Goal: Task Accomplishment & Management: Complete application form

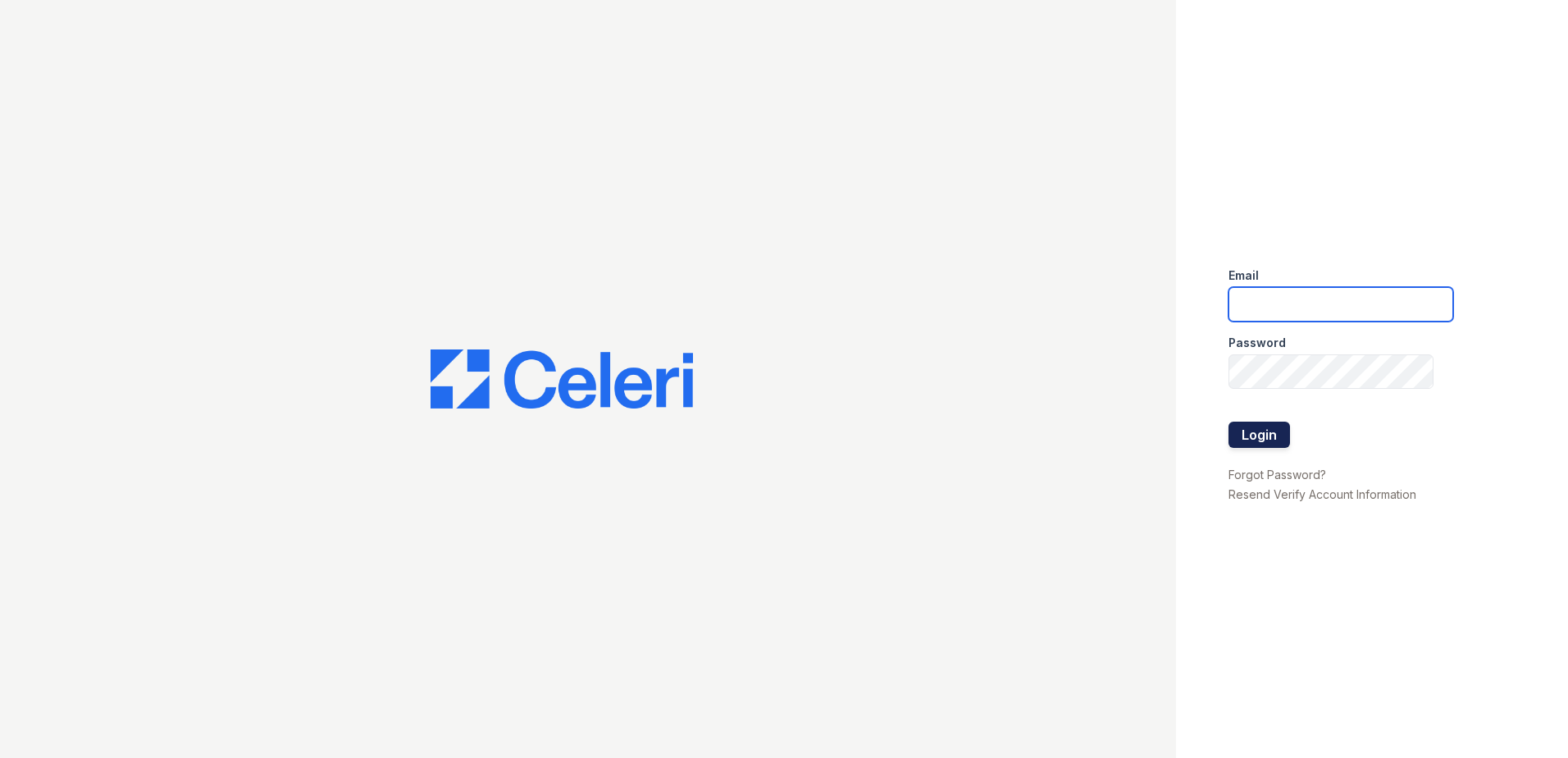
type input "dwallace@willowbridgepc.com"
click at [1263, 438] on button "Login" at bounding box center [1259, 434] width 62 height 26
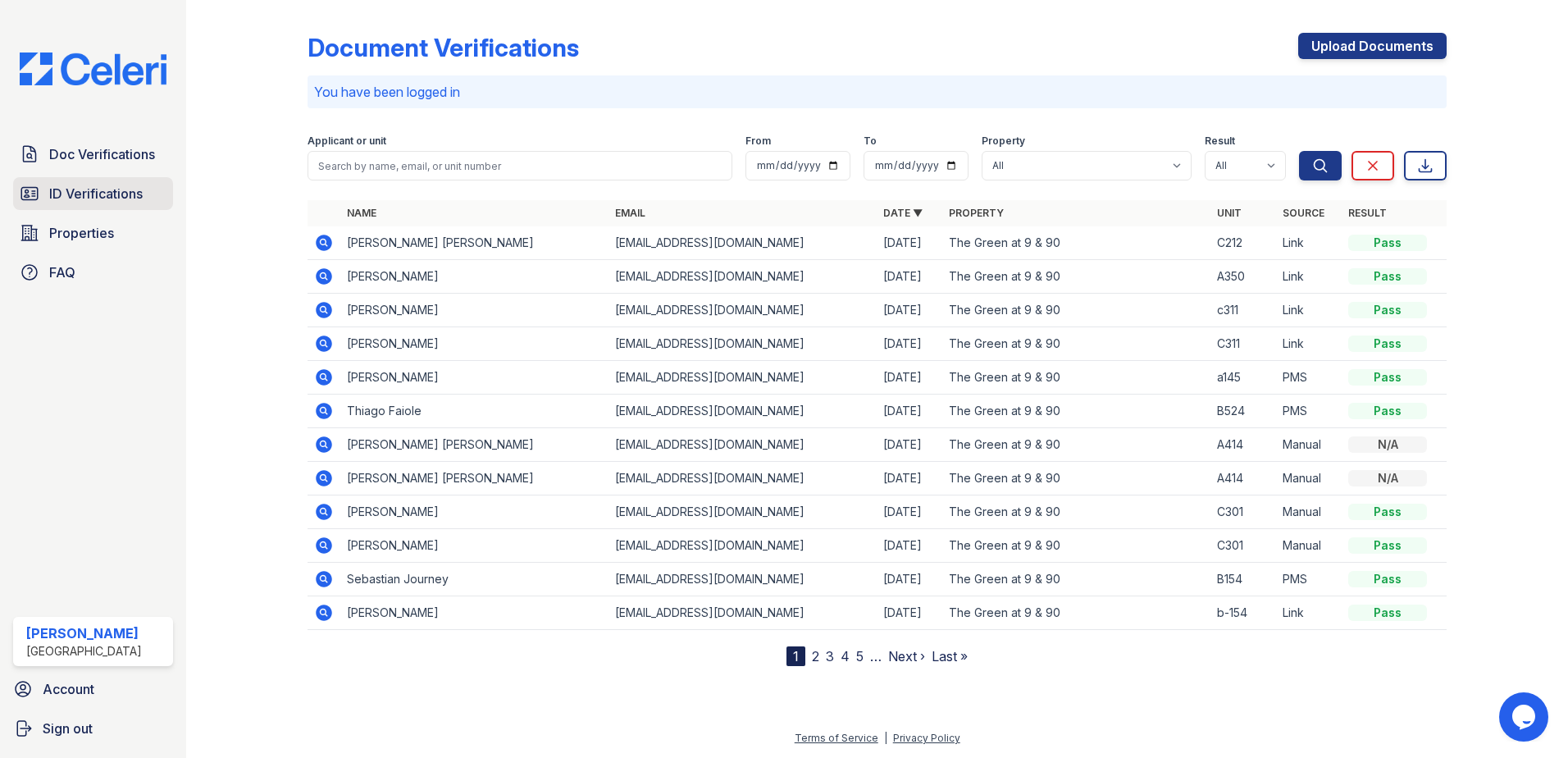
click at [53, 187] on span "ID Verifications" at bounding box center [96, 193] width 93 height 20
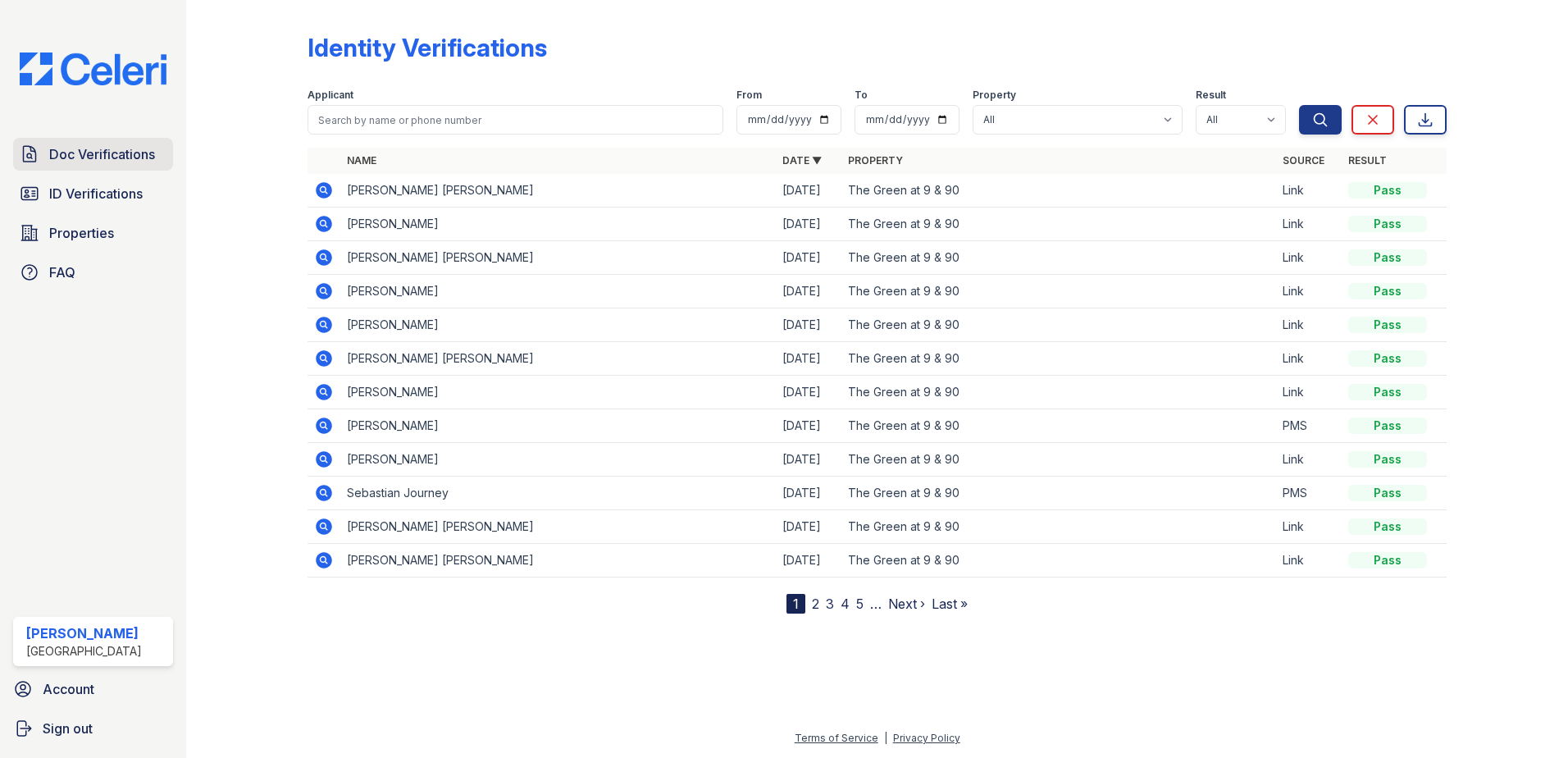
click at [119, 160] on span "Doc Verifications" at bounding box center [102, 154] width 106 height 20
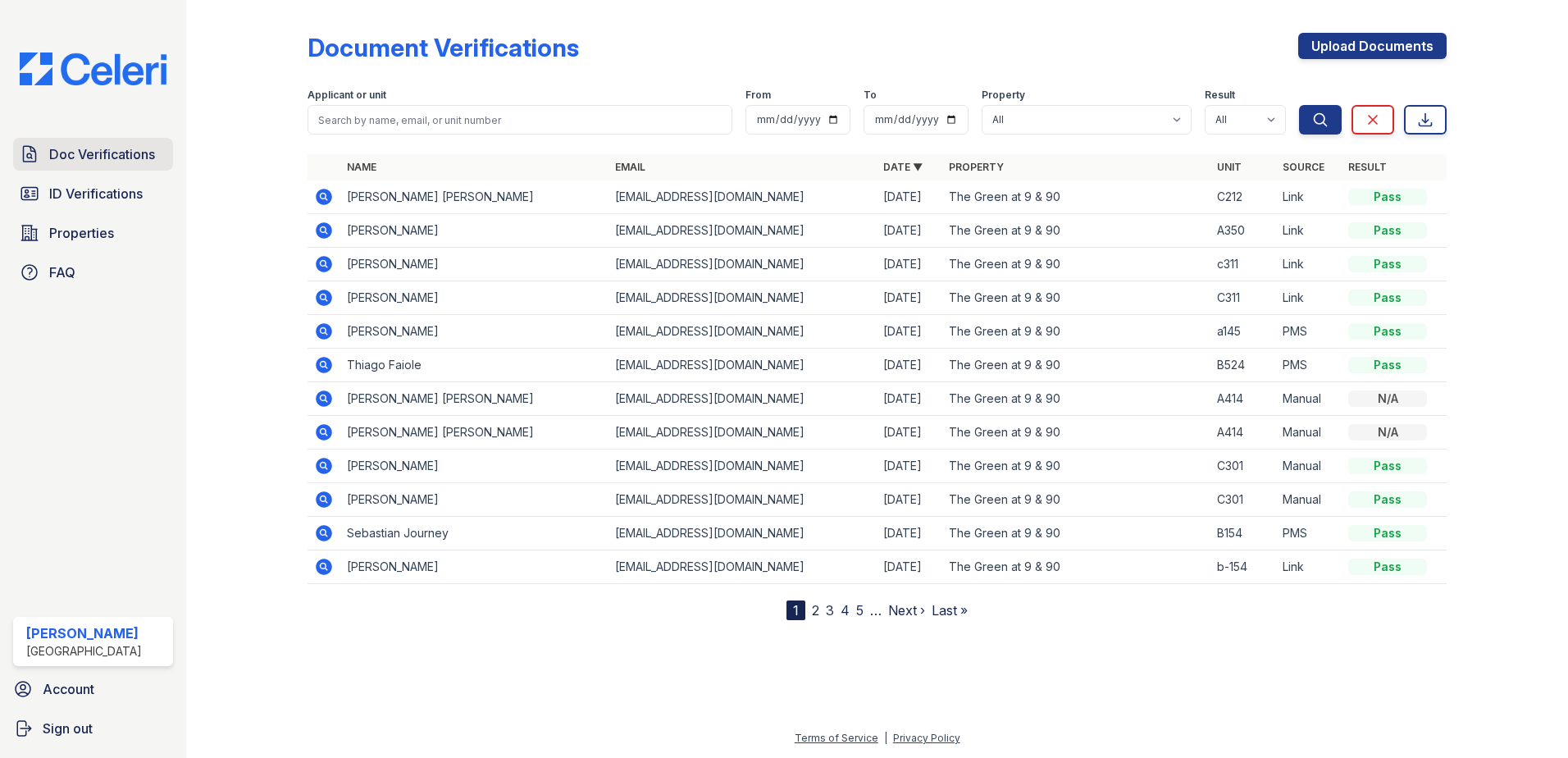
click at [134, 149] on span "Doc Verifications" at bounding box center [102, 154] width 106 height 20
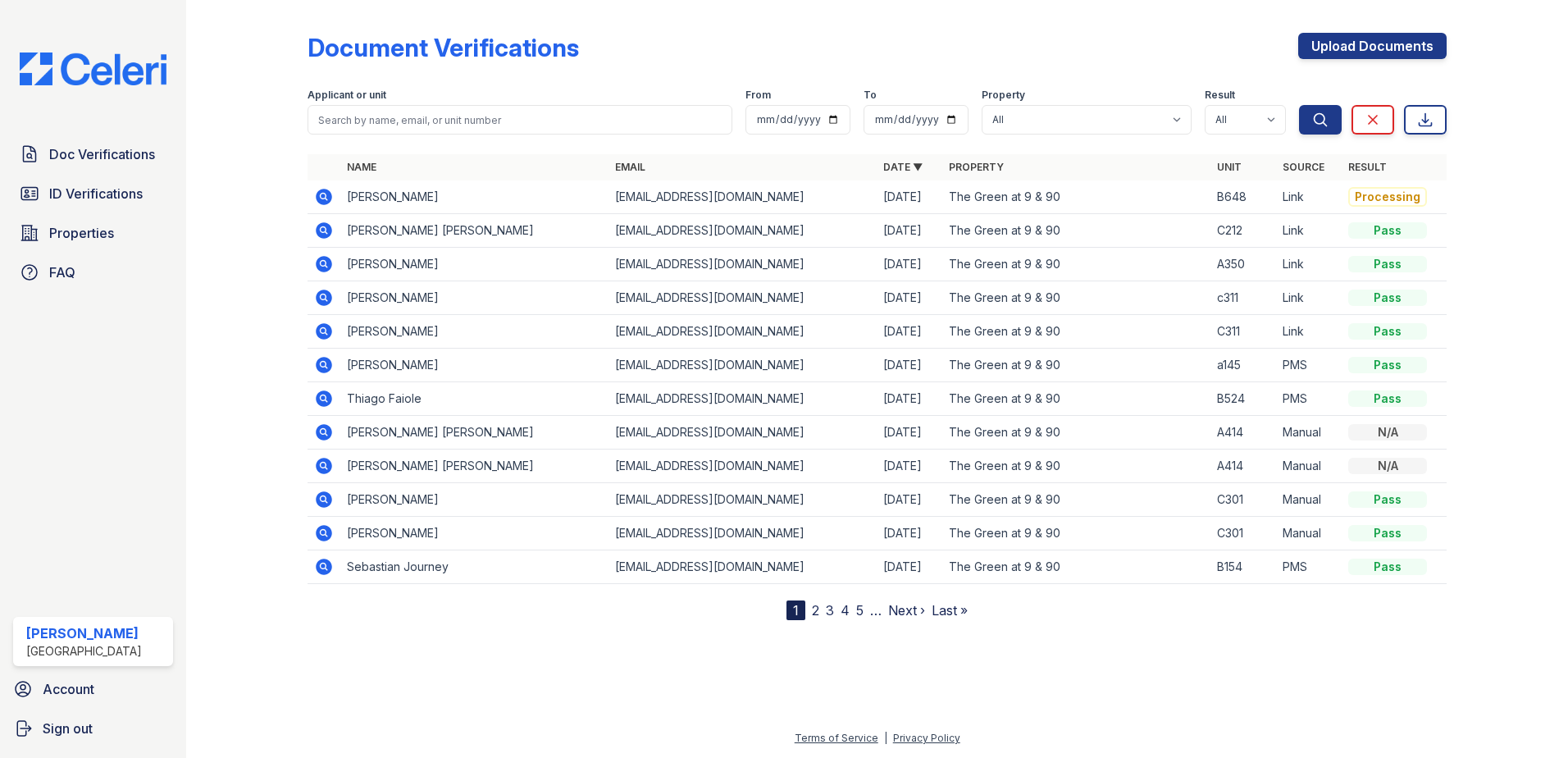
click at [322, 189] on icon at bounding box center [324, 197] width 17 height 17
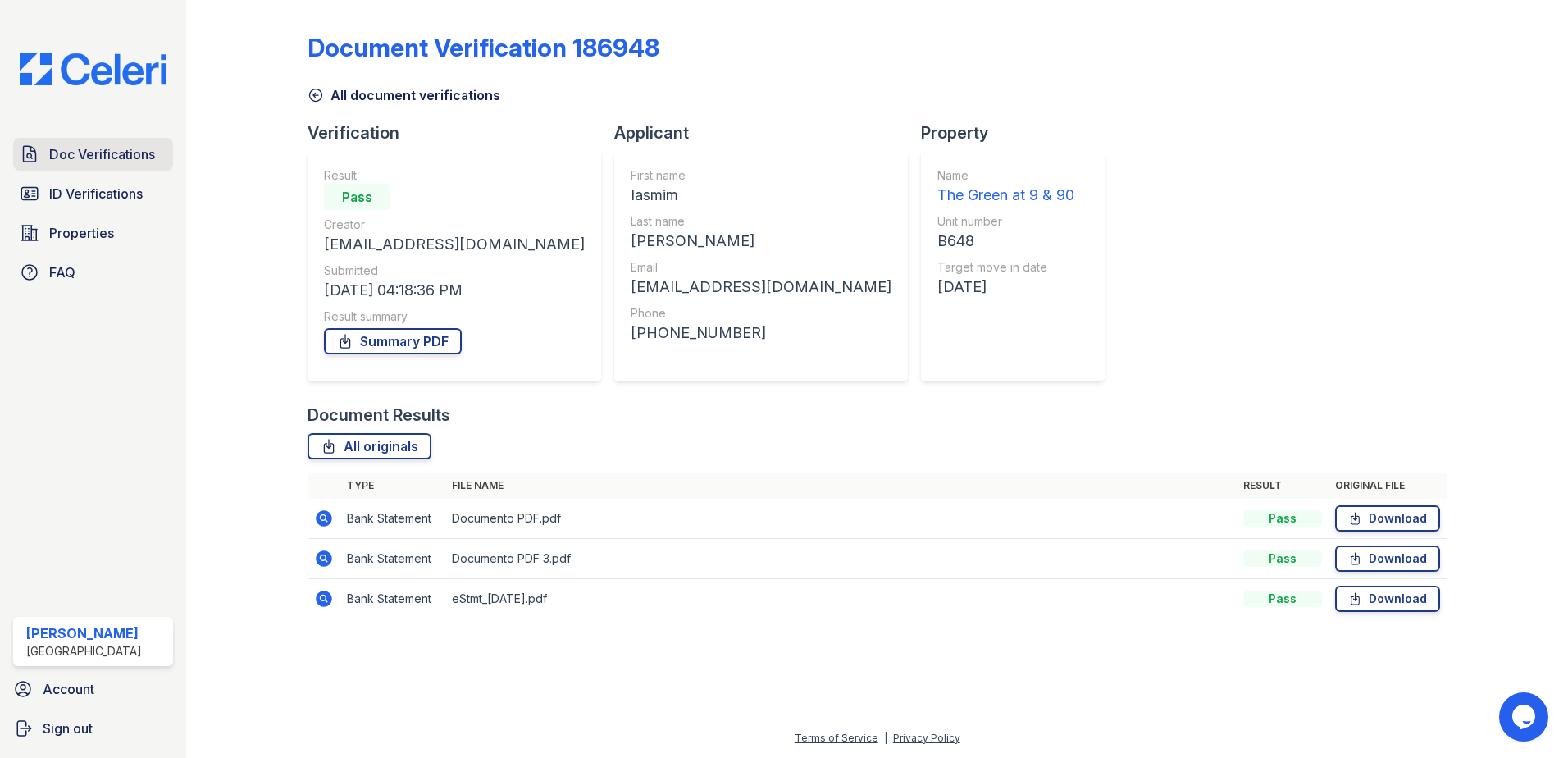
click at [97, 148] on span "Doc Verifications" at bounding box center [102, 154] width 106 height 20
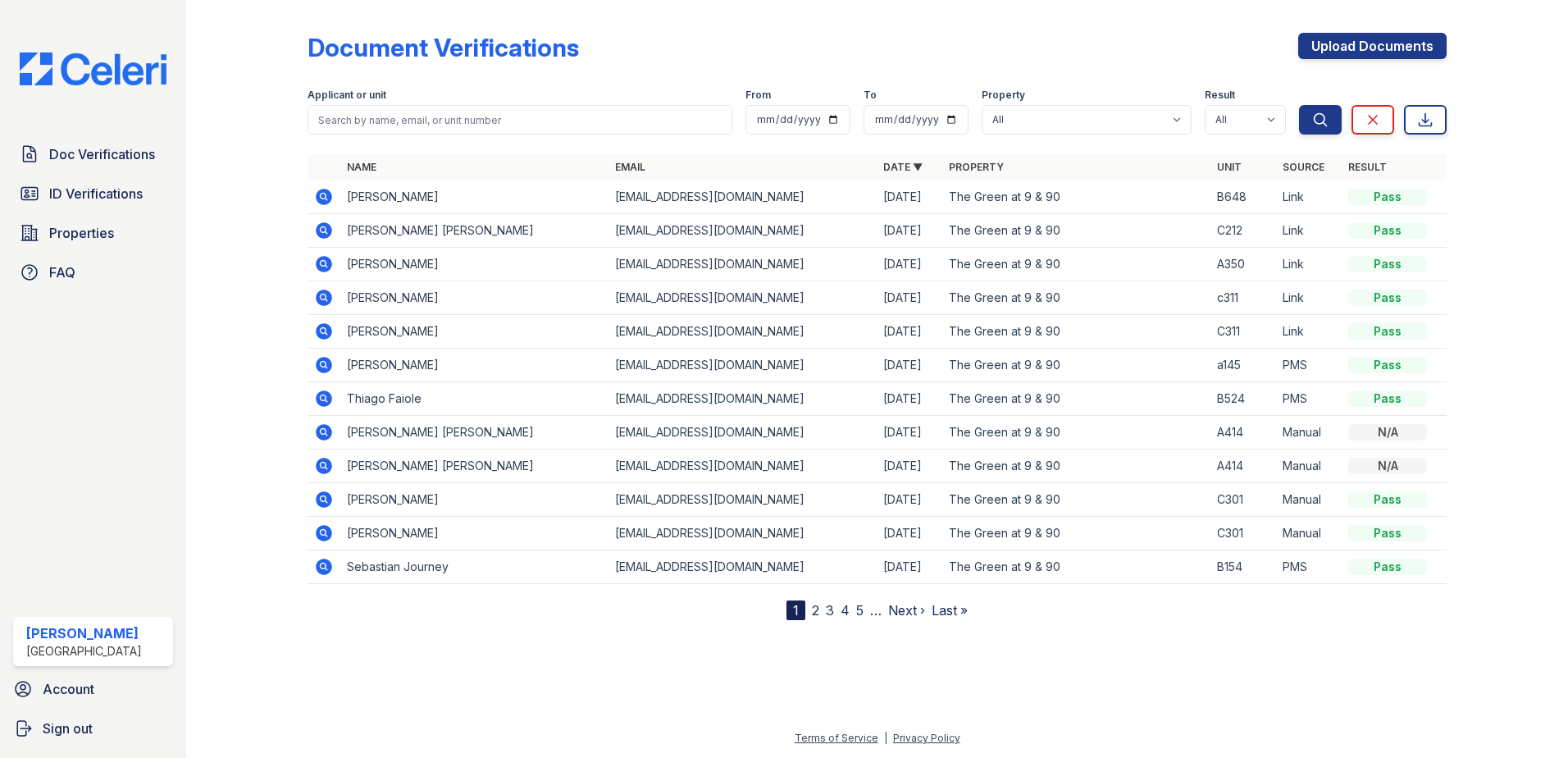
click at [325, 193] on icon at bounding box center [324, 197] width 20 height 20
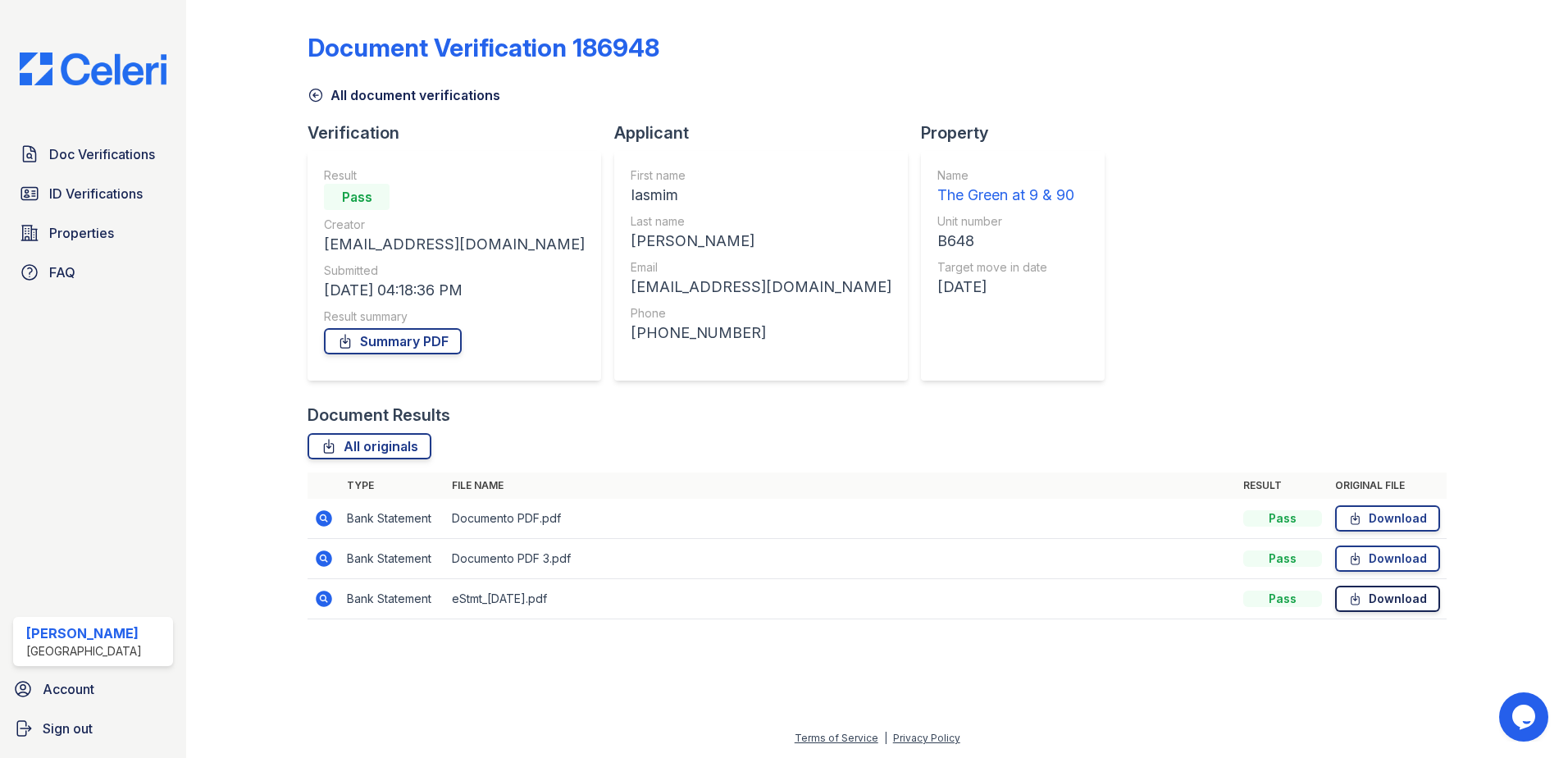
click at [1368, 595] on link "Download" at bounding box center [1387, 598] width 105 height 26
click at [128, 163] on span "Doc Verifications" at bounding box center [102, 154] width 106 height 20
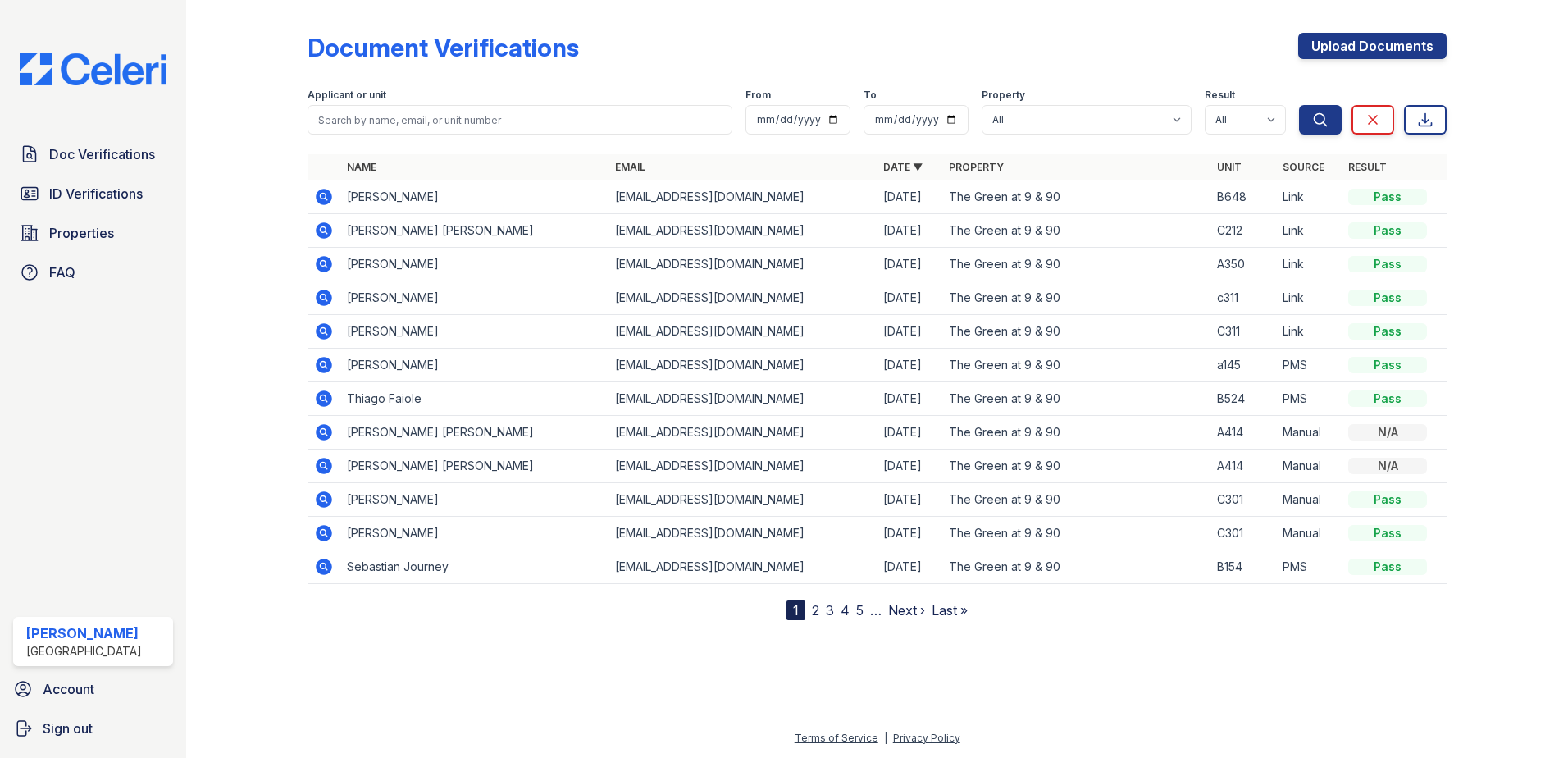
click at [321, 193] on icon at bounding box center [324, 197] width 17 height 17
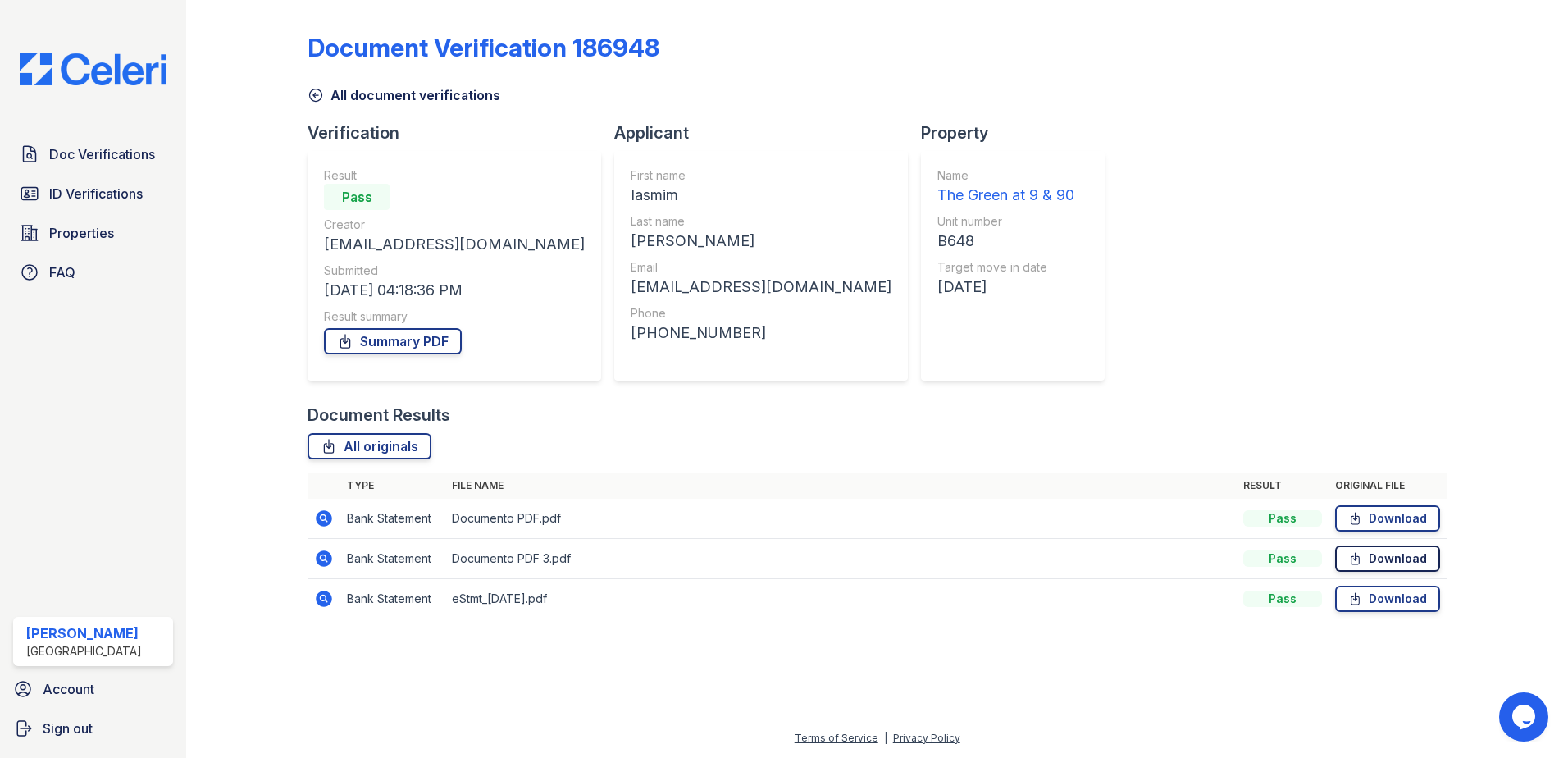
click at [1384, 559] on link "Download" at bounding box center [1387, 558] width 105 height 26
click at [97, 146] on span "Doc Verifications" at bounding box center [102, 154] width 106 height 20
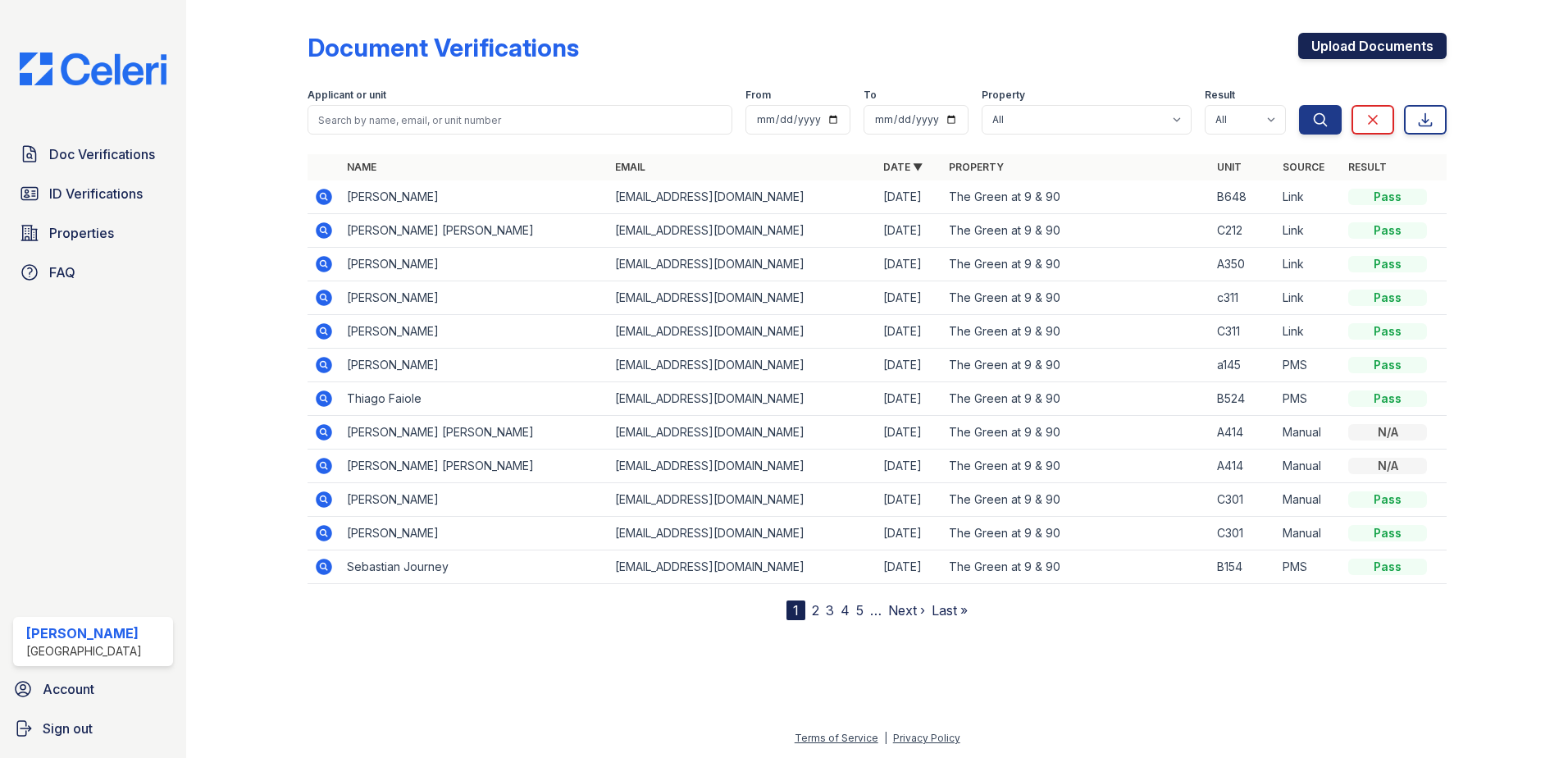
click at [1372, 46] on link "Upload Documents" at bounding box center [1372, 45] width 148 height 26
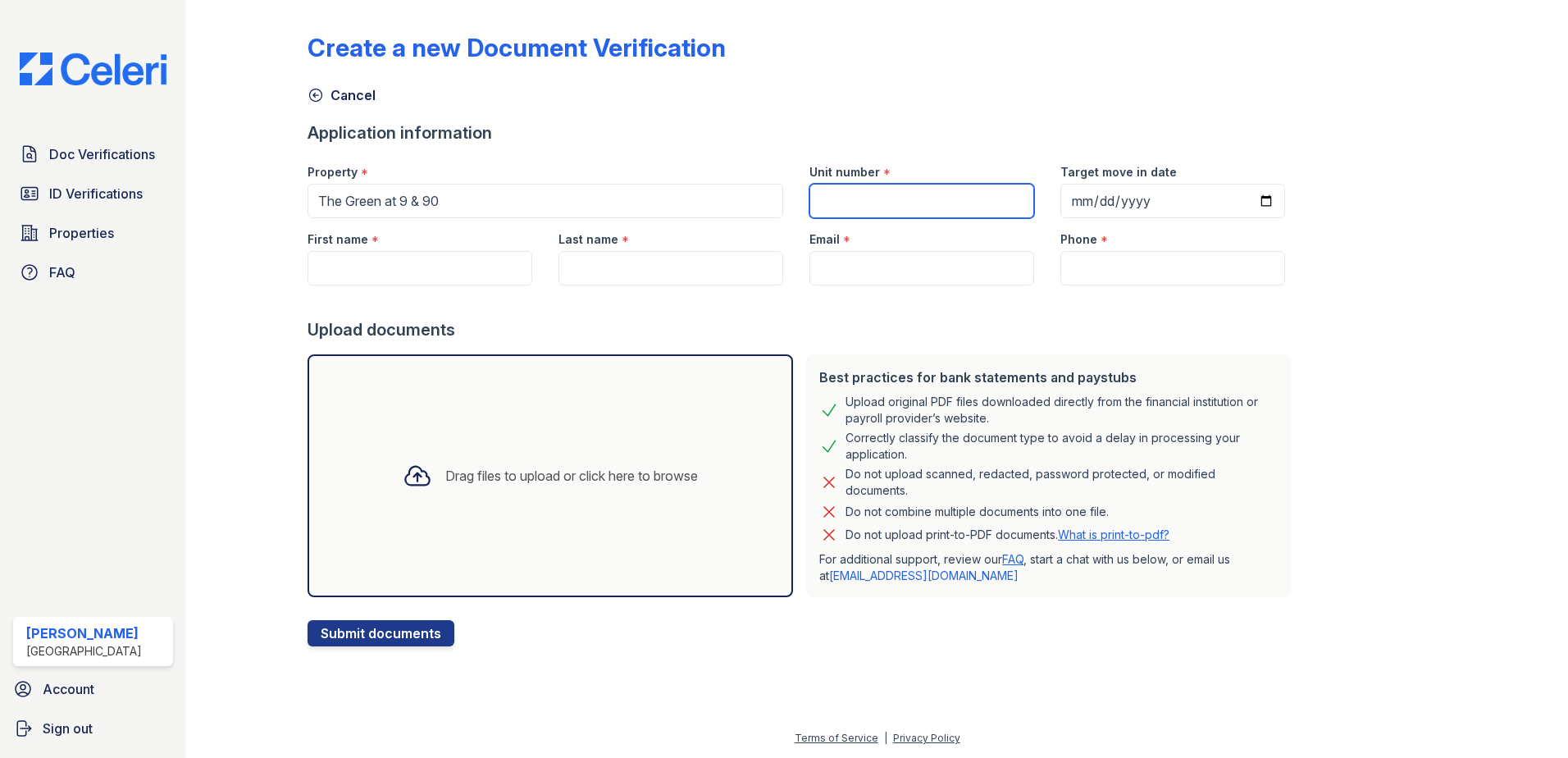
click at [924, 198] on input "Unit number" at bounding box center [922, 200] width 225 height 34
type input "B648"
click at [1245, 202] on input "Target move in date" at bounding box center [1173, 200] width 225 height 34
click at [488, 262] on input "First name" at bounding box center [420, 268] width 225 height 34
paste input "Dione Almeida Silva"
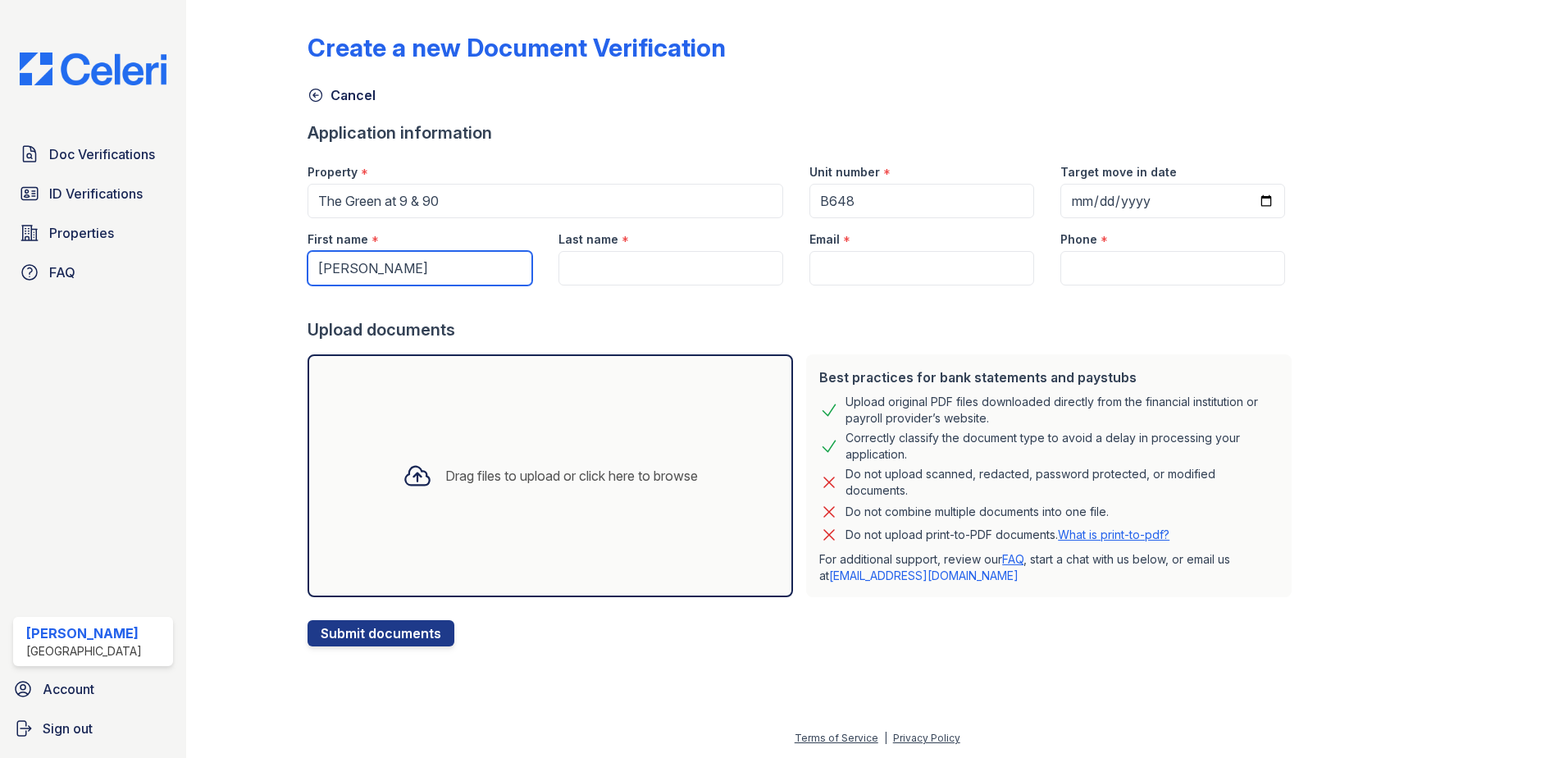
type input "Dione Almeida Silva"
click at [622, 276] on input "Last name" at bounding box center [671, 268] width 225 height 34
paste input "Dione Almeida Silva"
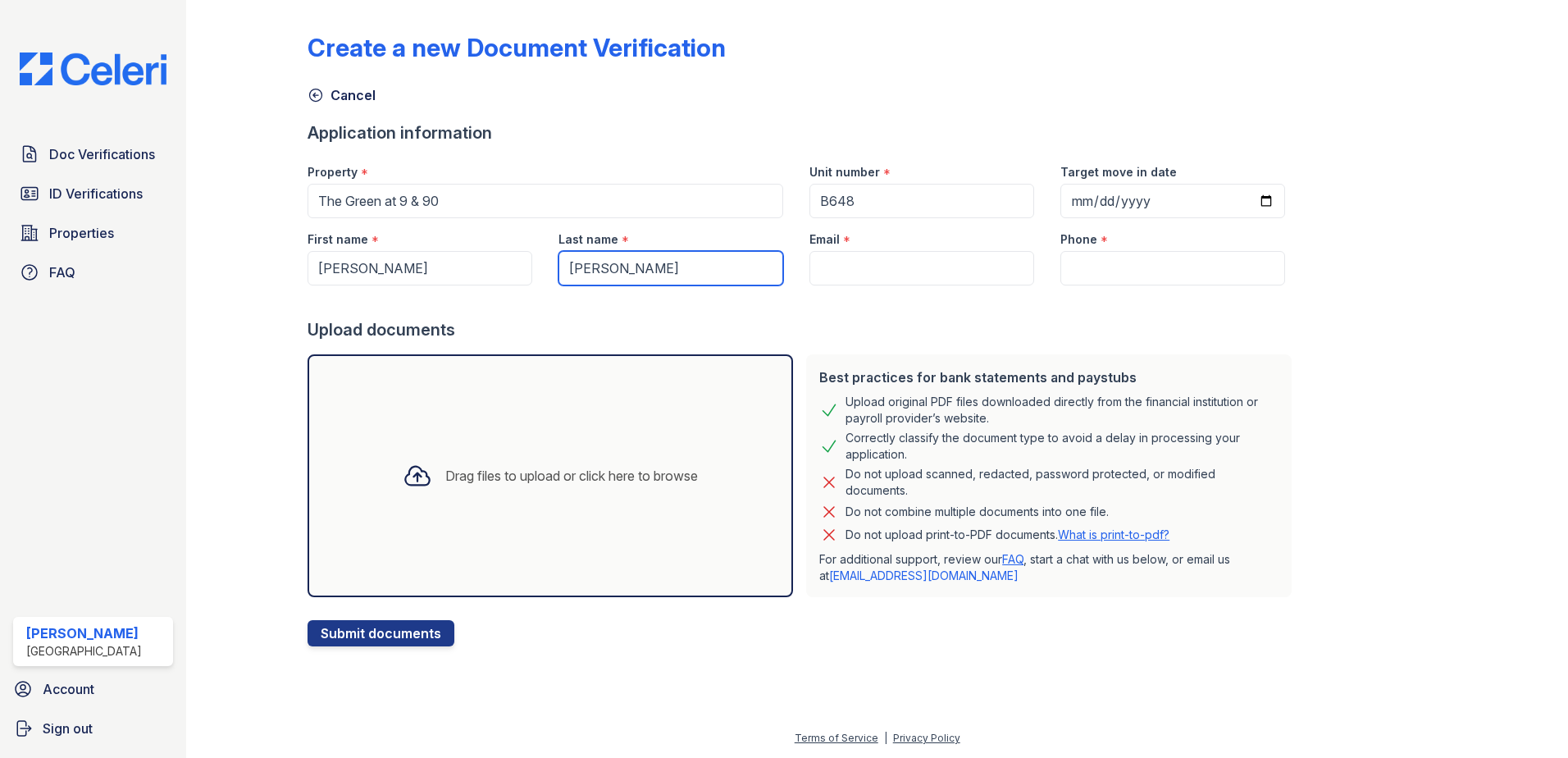
drag, startPoint x: 662, startPoint y: 266, endPoint x: 554, endPoint y: 266, distance: 108.0
click at [559, 266] on input "Dione Almeida Silva" at bounding box center [671, 268] width 225 height 34
type input "Silva"
drag, startPoint x: 448, startPoint y: 264, endPoint x: 413, endPoint y: 264, distance: 35.0
click at [413, 264] on input "Dione Almeida Silva" at bounding box center [420, 268] width 225 height 34
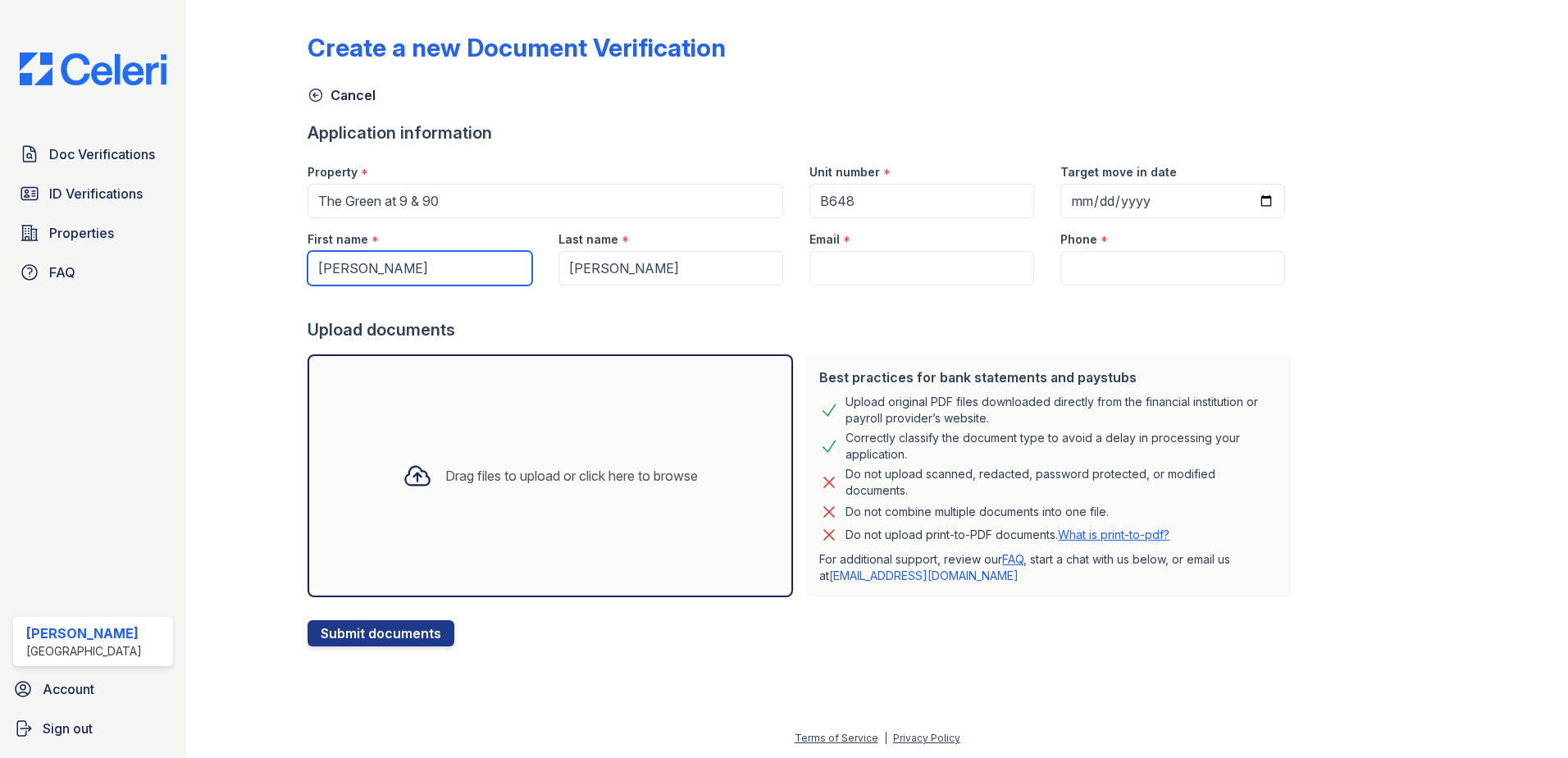
type input "Dione Almeida"
click at [836, 264] on input "Email" at bounding box center [922, 268] width 225 height 34
paste input "[EMAIL_ADDRESS][DOMAIN_NAME]"
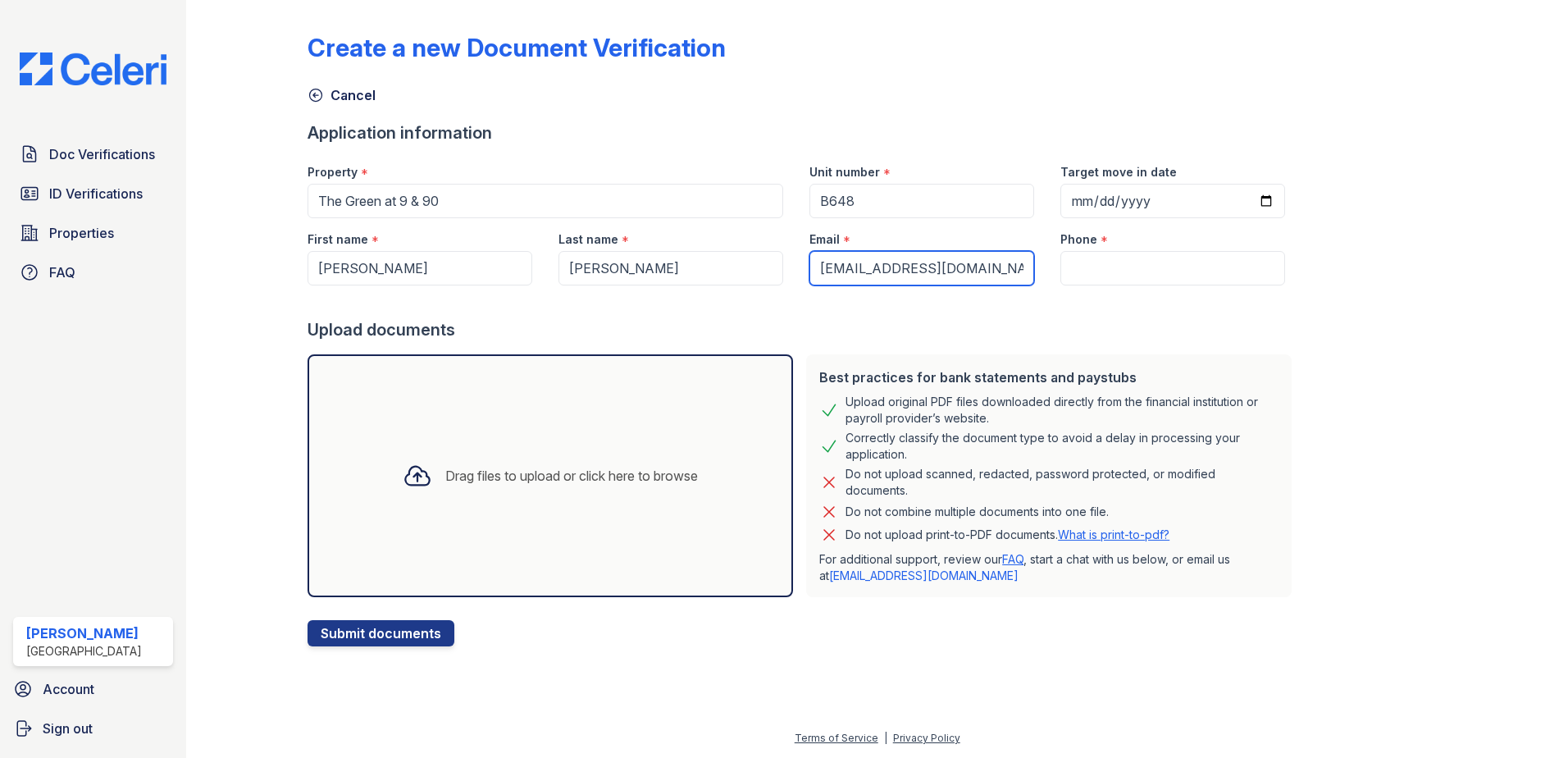
type input "[EMAIL_ADDRESS][DOMAIN_NAME]"
drag, startPoint x: 1084, startPoint y: 268, endPoint x: 1072, endPoint y: 166, distance: 102.7
click at [1084, 268] on input "Phone" at bounding box center [1173, 268] width 225 height 34
paste input "862452652"
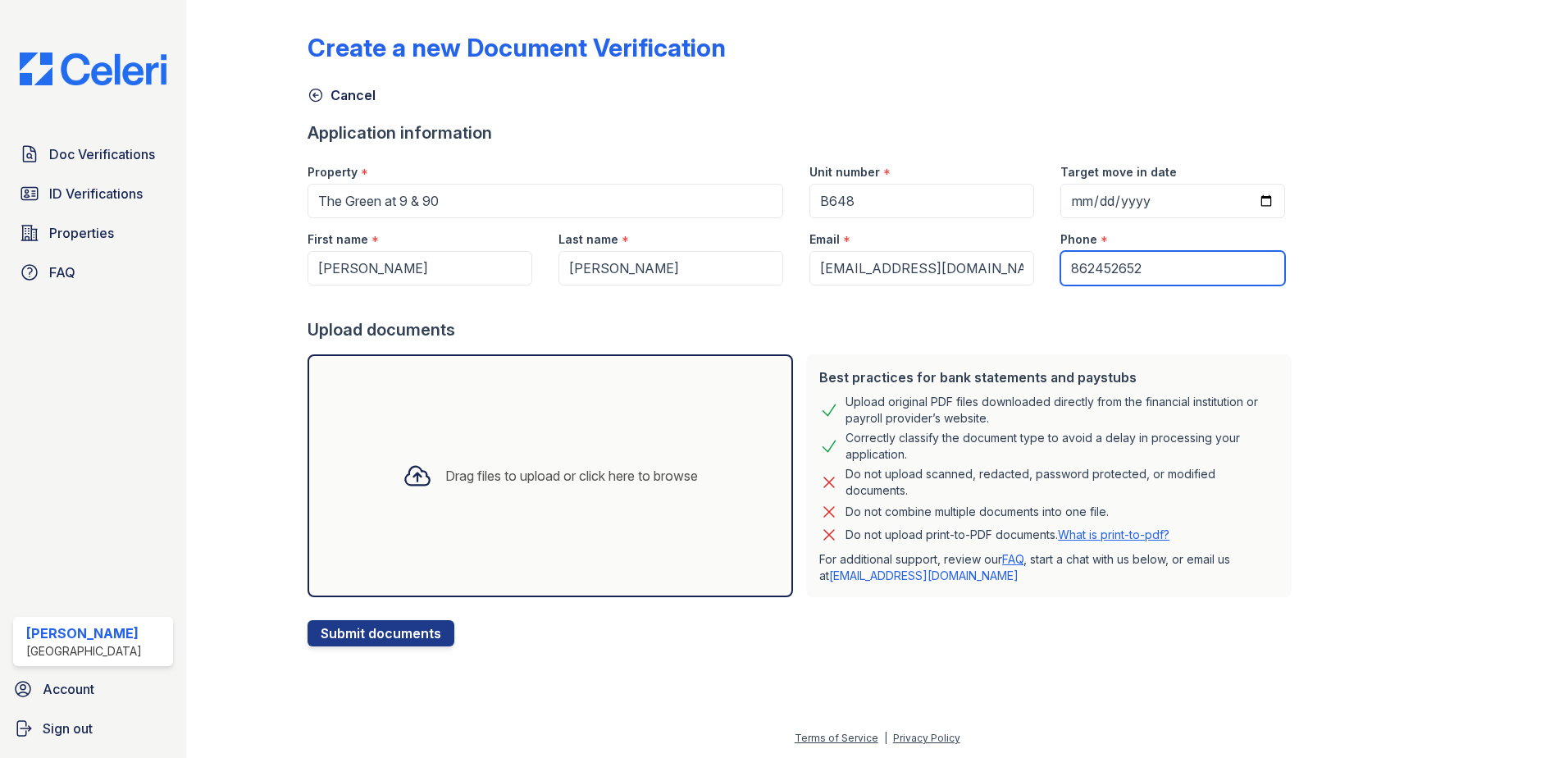
type input "862452652"
click at [1049, 314] on div at bounding box center [803, 301] width 990 height 33
click at [1242, 197] on input "Target move in date" at bounding box center [1173, 200] width 225 height 34
type input "2025-09-21"
click at [495, 474] on div "Drag files to upload or click here to browse" at bounding box center [571, 476] width 253 height 20
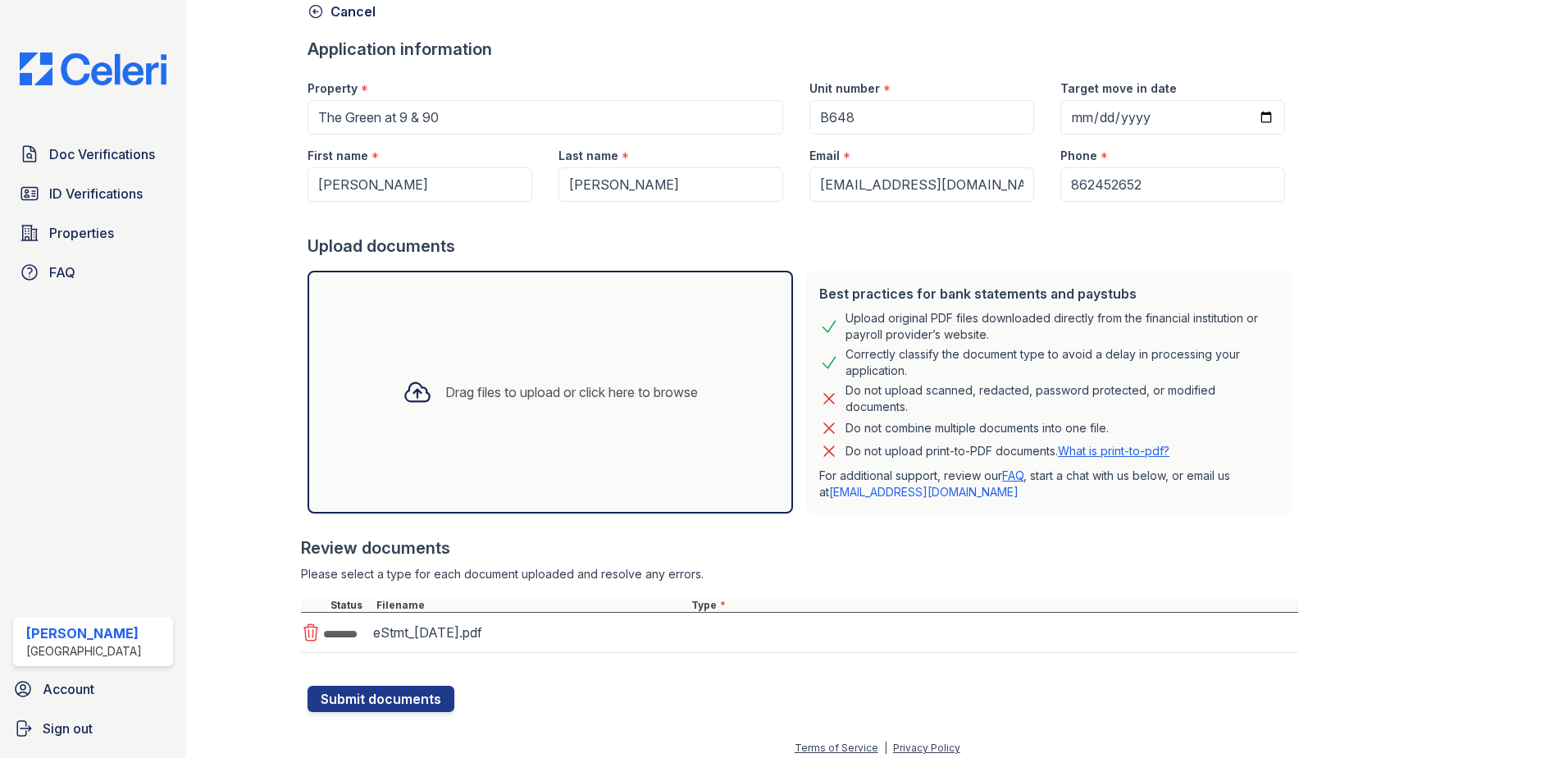
scroll to position [93, 0]
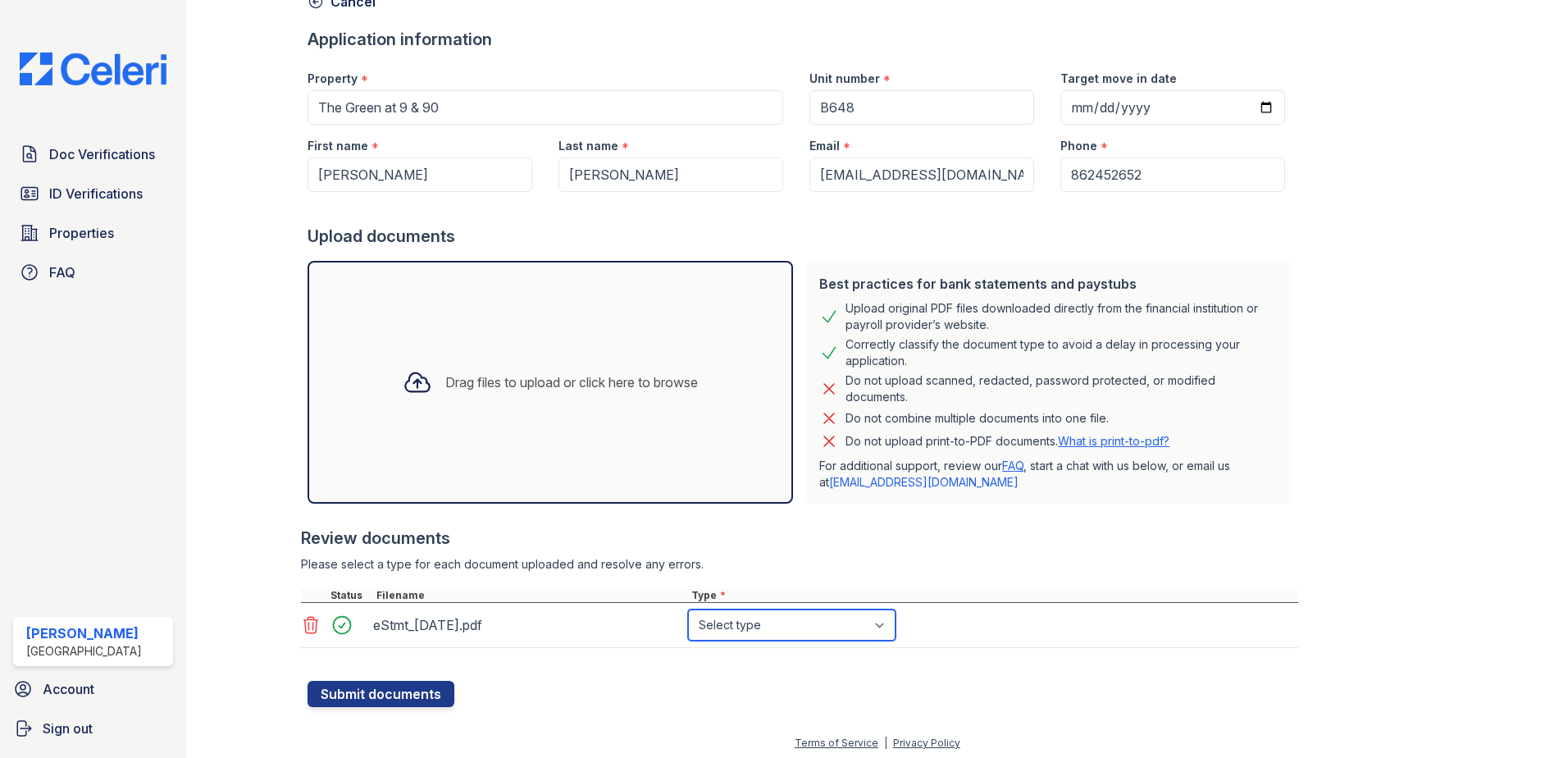
click at [817, 624] on select "Select type Paystub Bank Statement Offer Letter Tax Documents Benefit Award Let…" at bounding box center [791, 625] width 208 height 31
select select "bank_statement"
click at [688, 610] on select "Select type Paystub Bank Statement Offer Letter Tax Documents Benefit Award Let…" at bounding box center [791, 625] width 208 height 31
click at [396, 690] on button "Submit documents" at bounding box center [381, 693] width 147 height 26
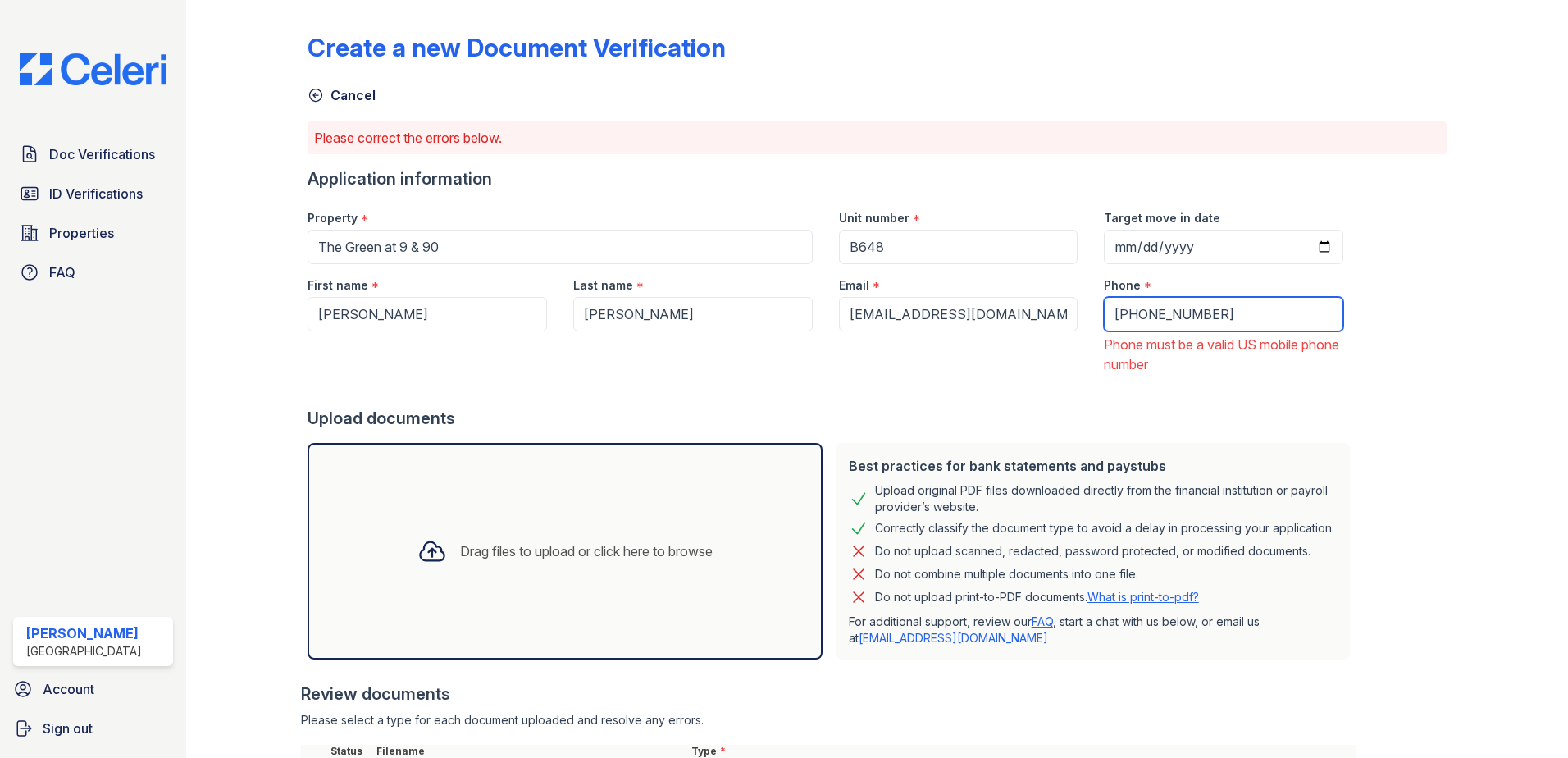
drag, startPoint x: 1168, startPoint y: 314, endPoint x: 1039, endPoint y: 317, distance: 129.0
click at [1039, 317] on div "First name * Dione Almeida Last name * Silva Email * dioneiasmimhigor@gmail.com…" at bounding box center [825, 319] width 1062 height 110
click at [1104, 312] on input "+862452652" at bounding box center [1223, 314] width 239 height 34
drag, startPoint x: 1171, startPoint y: 311, endPoint x: 1056, endPoint y: 314, distance: 115.0
click at [1090, 314] on div "Phone * 1862452652 Phone must be a valid US mobile phone number" at bounding box center [1223, 319] width 266 height 110
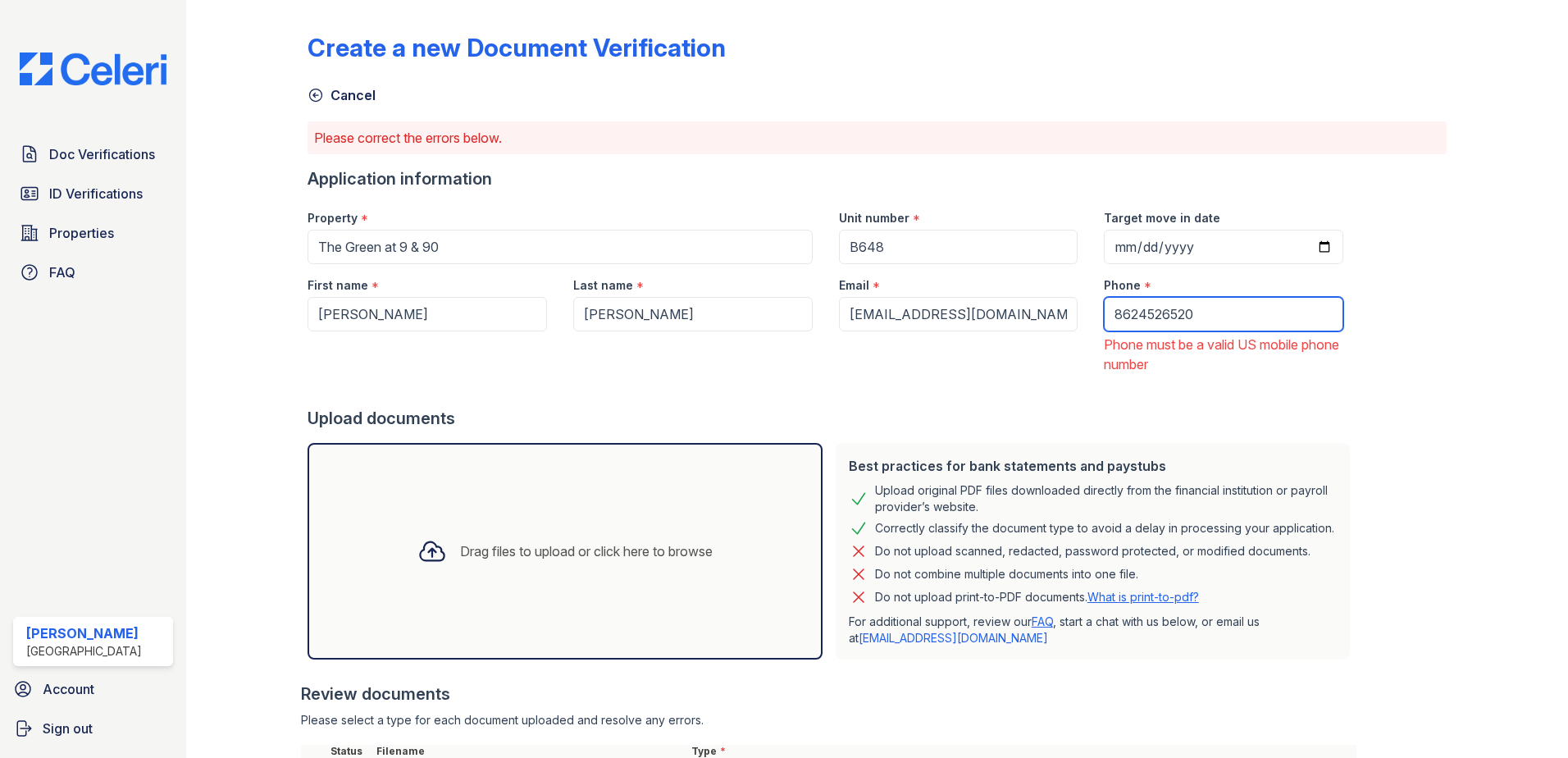
type input "8624526520"
click at [1206, 400] on div at bounding box center [832, 390] width 1049 height 33
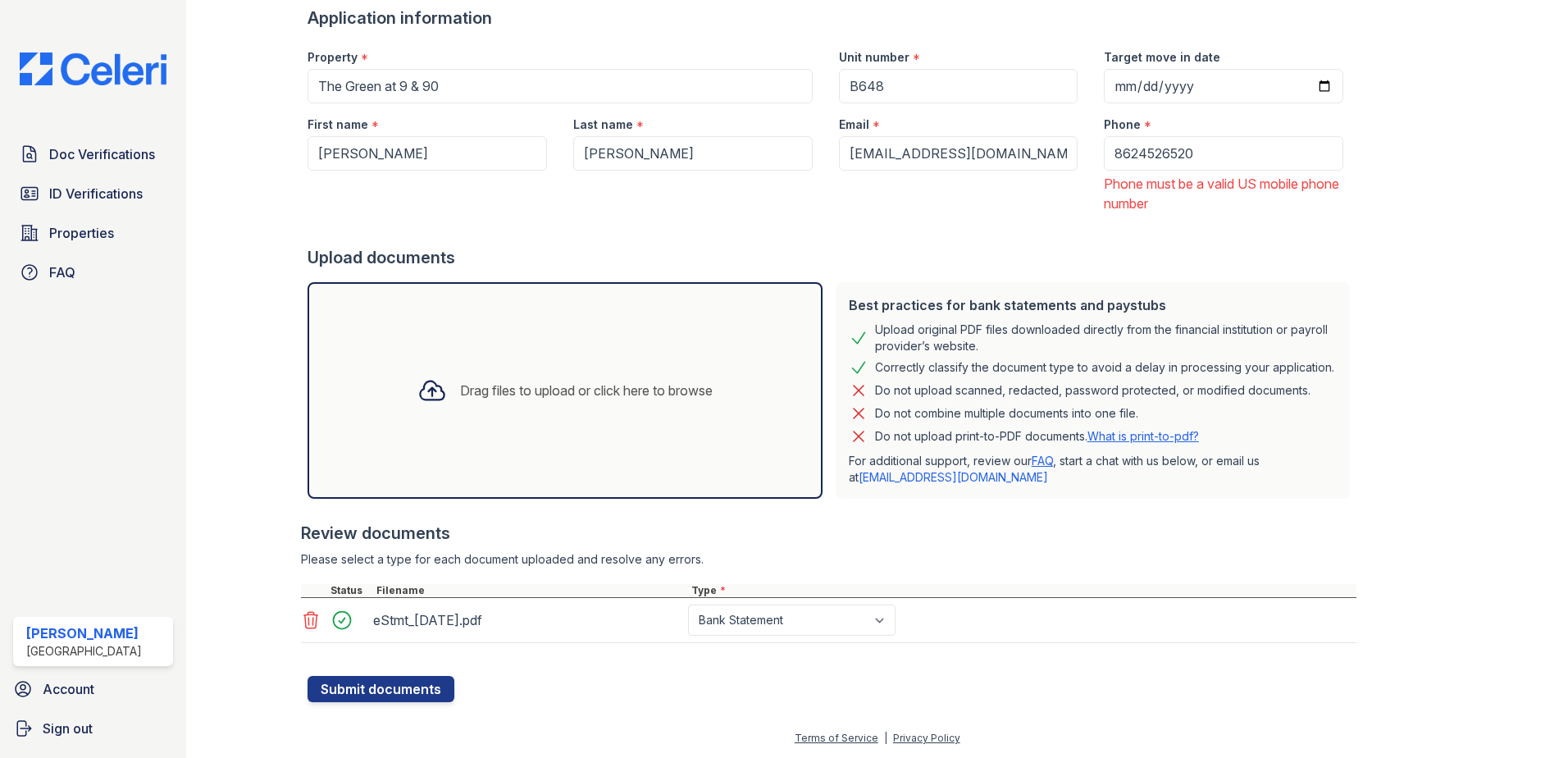
scroll to position [174, 0]
click at [401, 685] on button "Submit documents" at bounding box center [381, 688] width 147 height 26
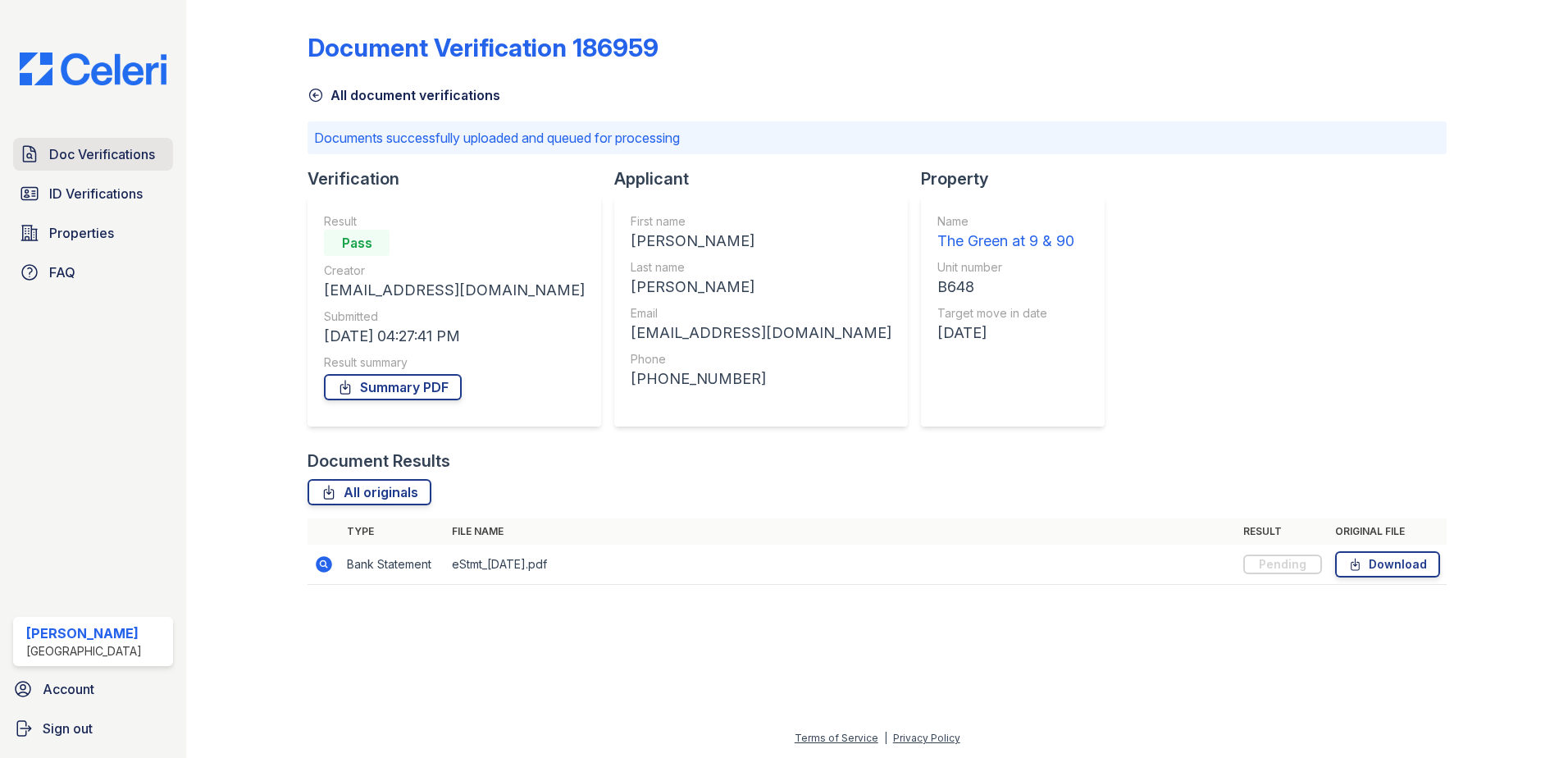
click at [121, 160] on span "Doc Verifications" at bounding box center [102, 154] width 106 height 20
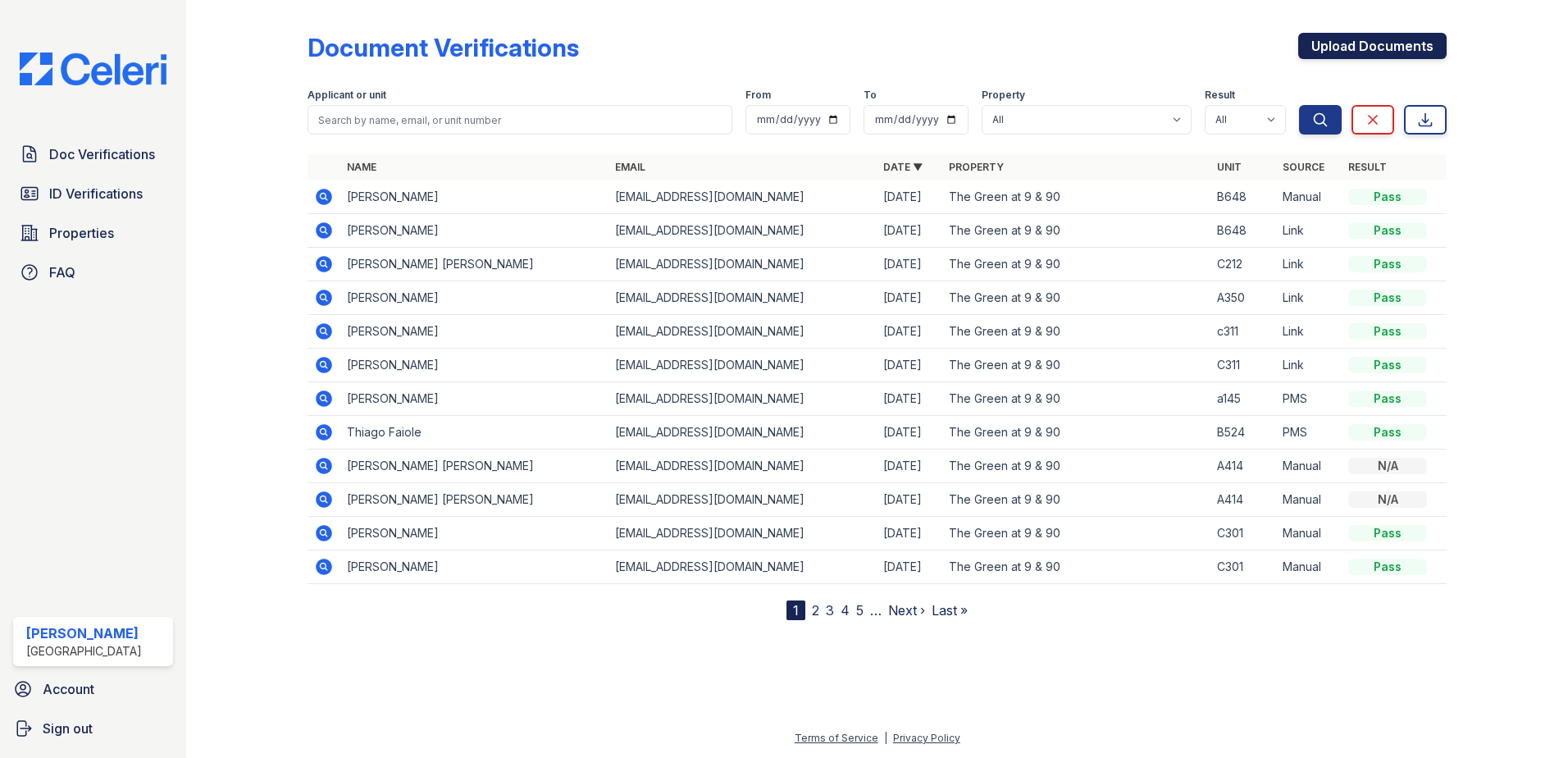
click at [1401, 47] on link "Upload Documents" at bounding box center [1372, 45] width 148 height 26
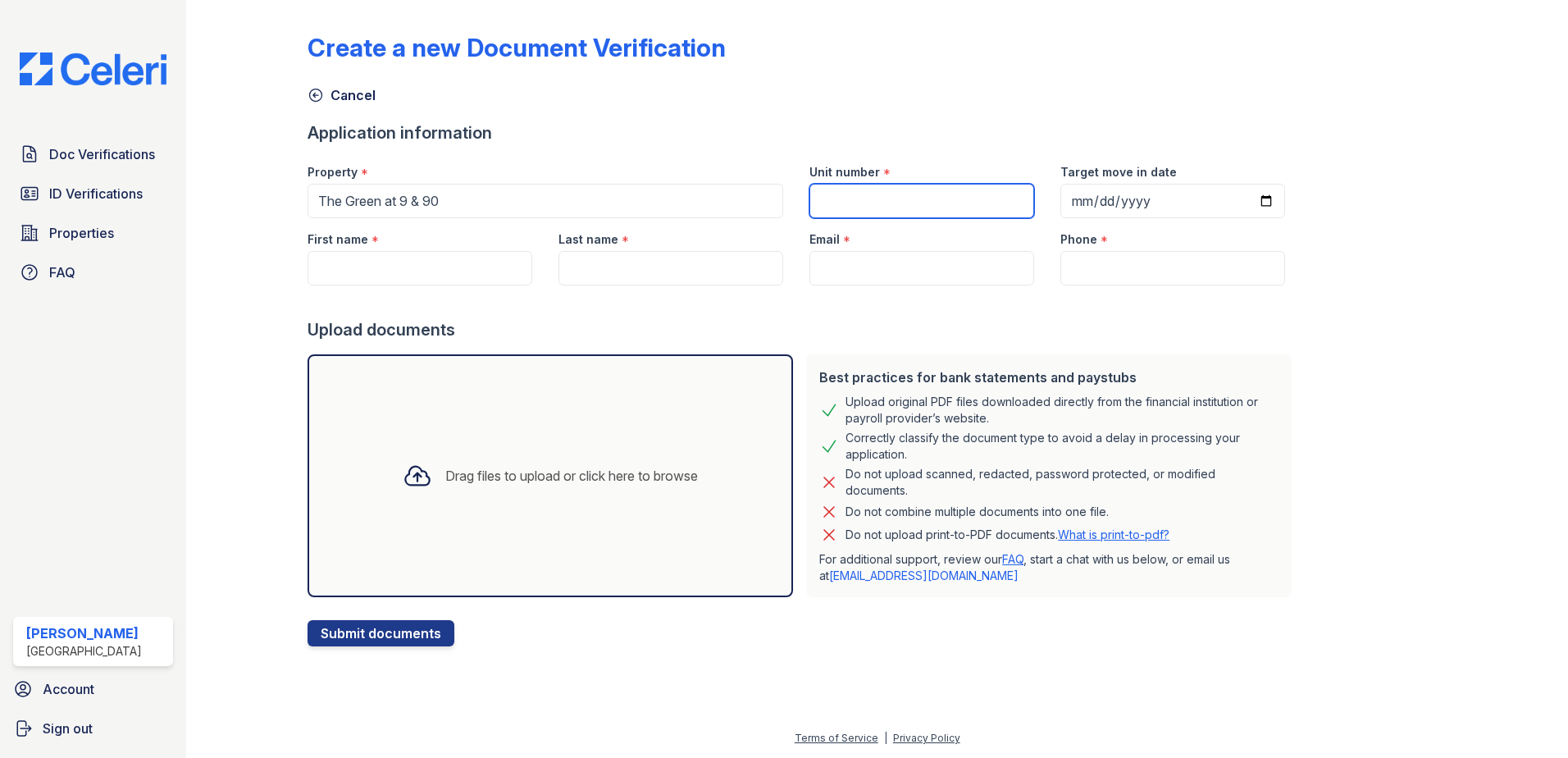
click at [939, 189] on input "Unit number" at bounding box center [922, 200] width 225 height 34
type input "B648"
type input "2025-09-21"
type input "Dione Almeida"
type input "Silva"
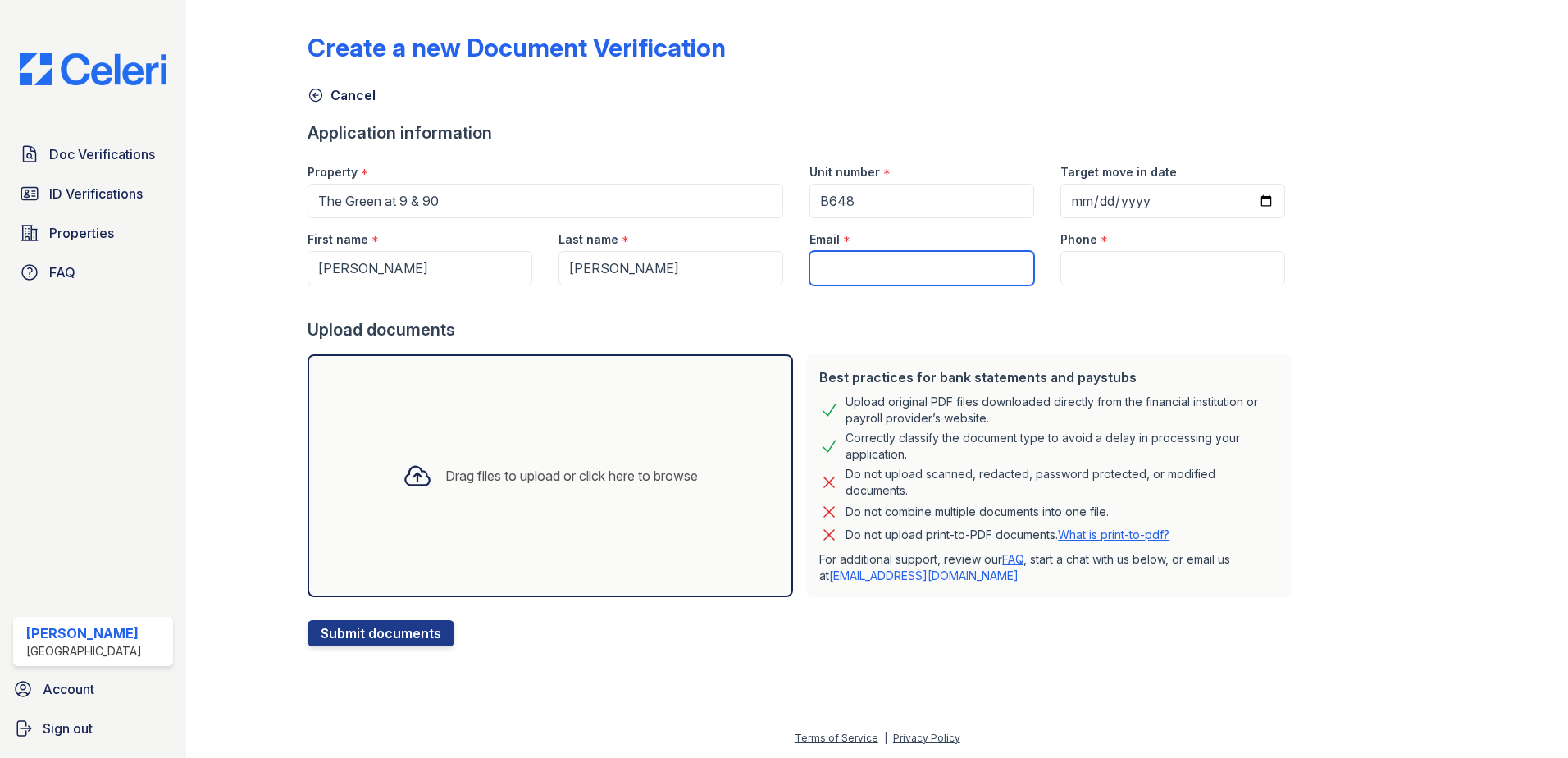
type input "dioneiasmimhigor@gmail.com"
drag, startPoint x: 462, startPoint y: 275, endPoint x: 300, endPoint y: 264, distance: 162.4
click at [300, 264] on div "First name * Dione Almeida" at bounding box center [419, 252] width 251 height 68
paste input "Iasmim Fernandes Silva"
drag, startPoint x: 472, startPoint y: 268, endPoint x: 436, endPoint y: 270, distance: 36.1
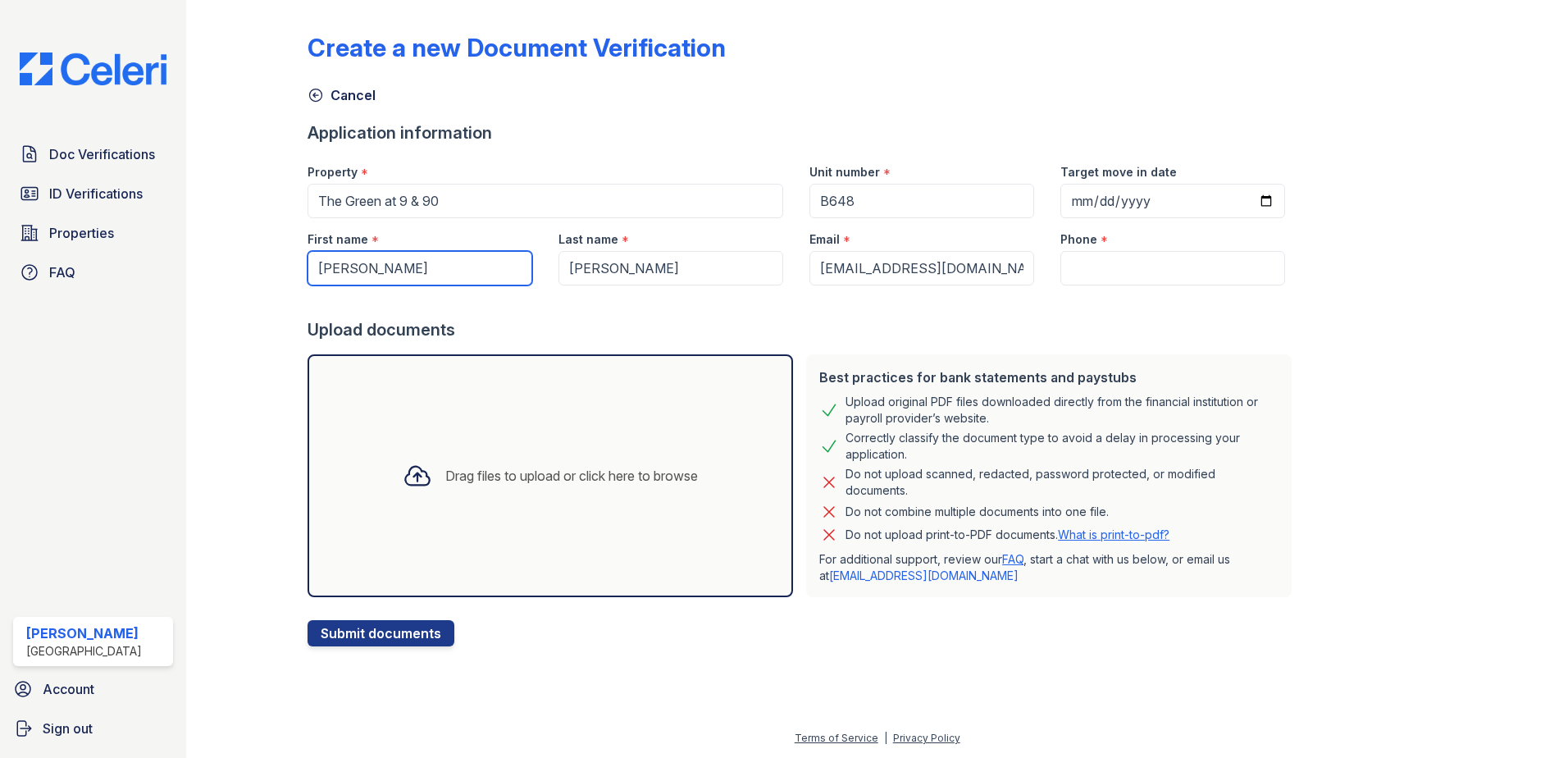
click at [436, 270] on input "Iasmim Fernandes Silva" at bounding box center [420, 268] width 225 height 34
type input "Iasmim Fernandes"
drag, startPoint x: 1002, startPoint y: 272, endPoint x: 780, endPoint y: 274, distance: 222.0
click at [780, 274] on div "First name * Iasmim Fernandes Last name * Silva Email * dioneiasmimhigor@gmail.…" at bounding box center [796, 252] width 1004 height 68
paste input "dioneiasmimhigor@gmail.com"
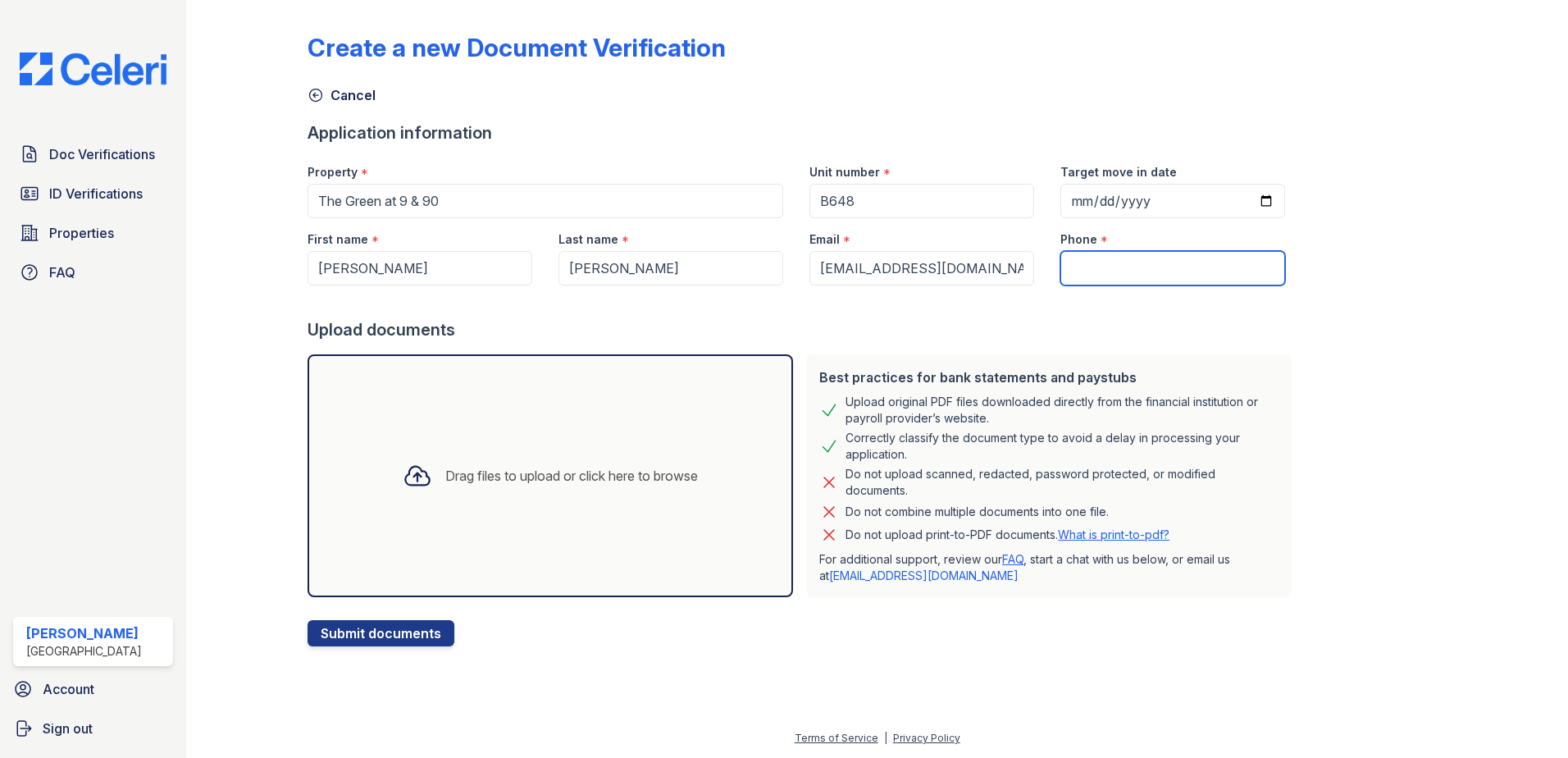
click at [1092, 272] on input "Phone" at bounding box center [1173, 268] width 225 height 34
drag, startPoint x: 1002, startPoint y: 273, endPoint x: 795, endPoint y: 278, distance: 207.1
click at [796, 278] on div "Email * dioneiasmimhigor@gmail.com" at bounding box center [921, 252] width 251 height 68
paste input "iasmimfernandes96@icloud"
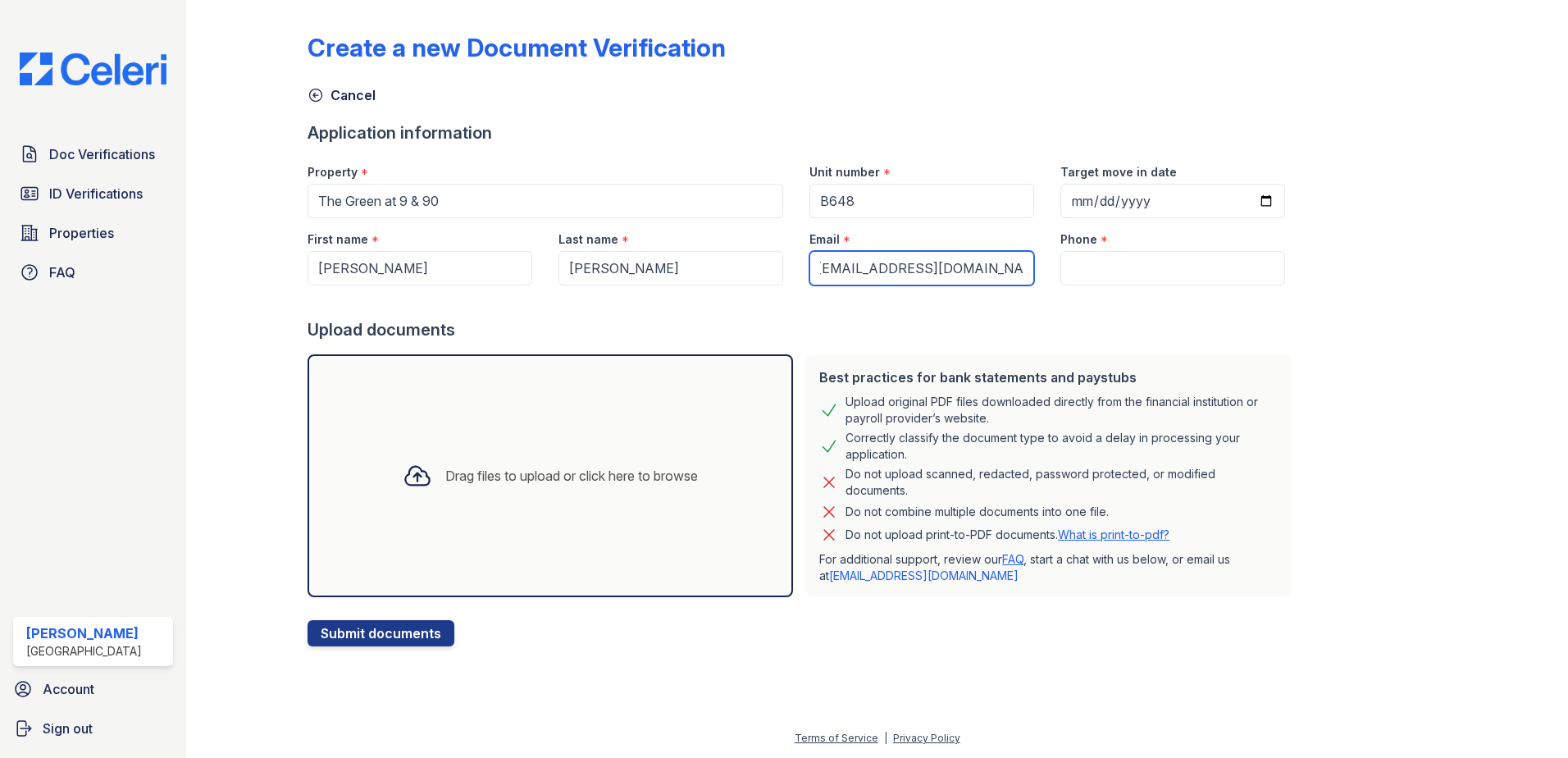
type input "[EMAIL_ADDRESS][DOMAIN_NAME]"
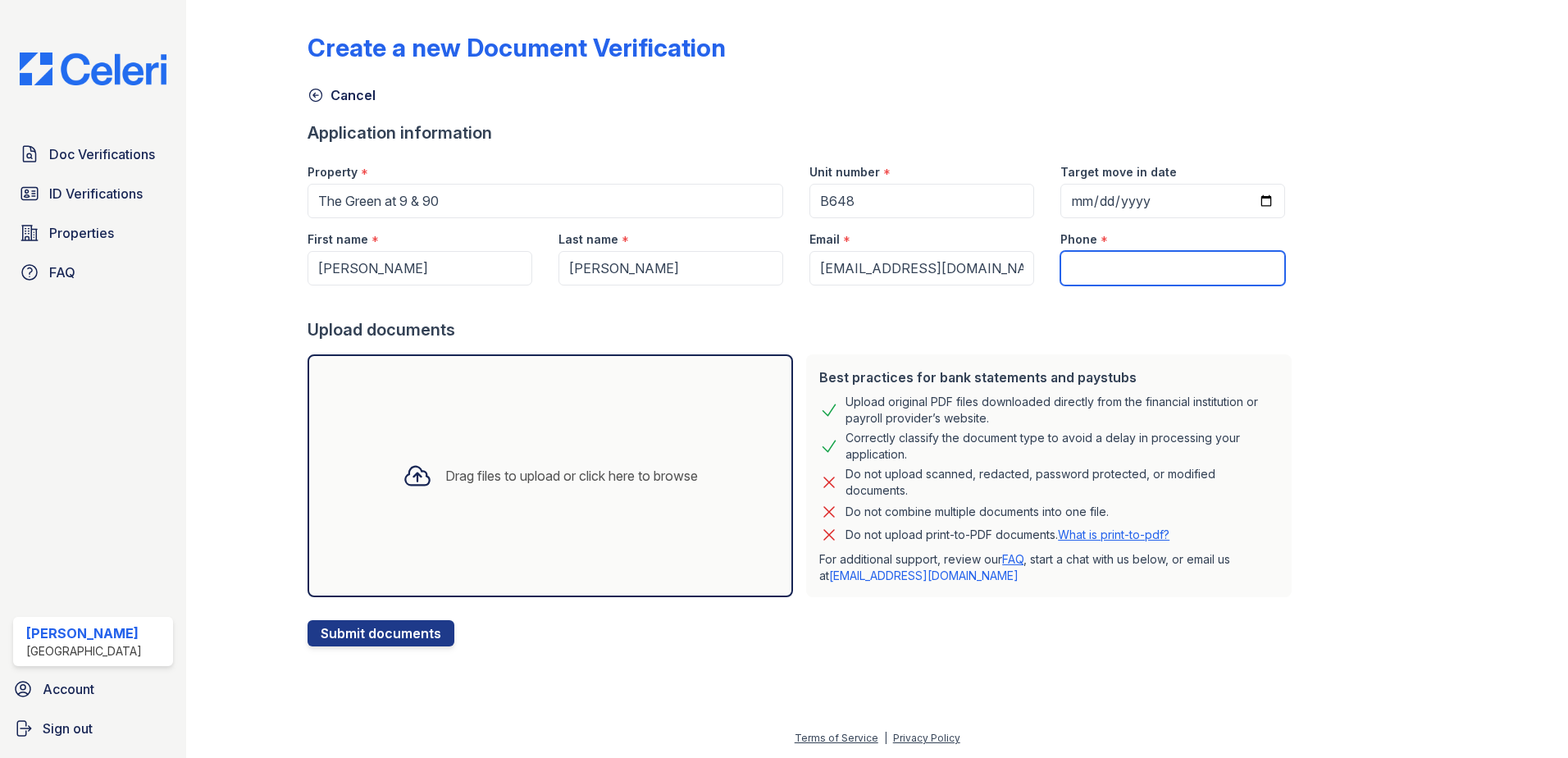
drag, startPoint x: 1130, startPoint y: 267, endPoint x: 1125, endPoint y: 259, distance: 9.4
click at [1130, 267] on input "Phone" at bounding box center [1173, 268] width 225 height 34
paste input "7744164378"
type input "7744164378"
click at [1120, 308] on div at bounding box center [803, 301] width 990 height 33
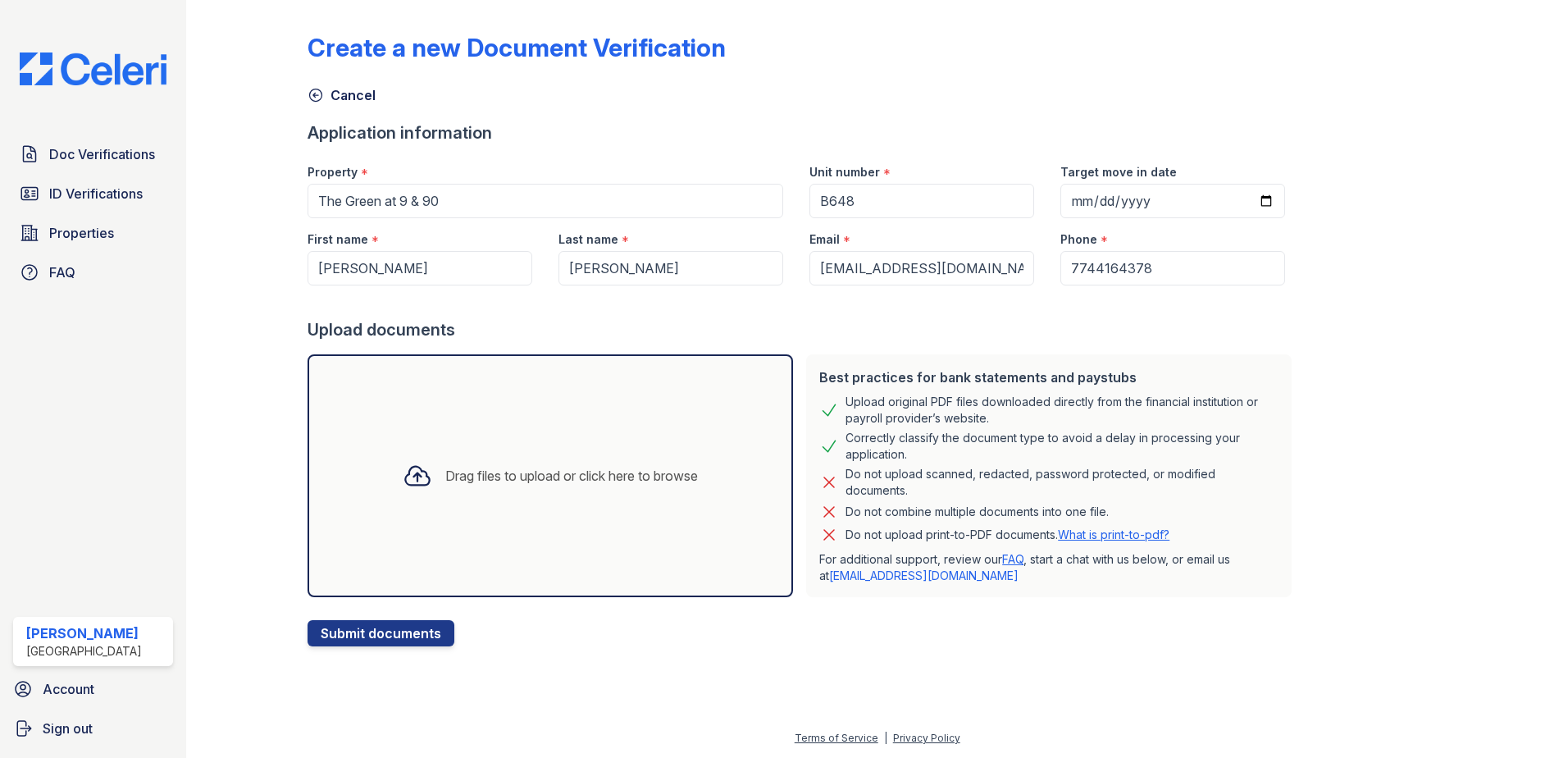
click at [495, 465] on div "Drag files to upload or click here to browse" at bounding box center [550, 475] width 322 height 56
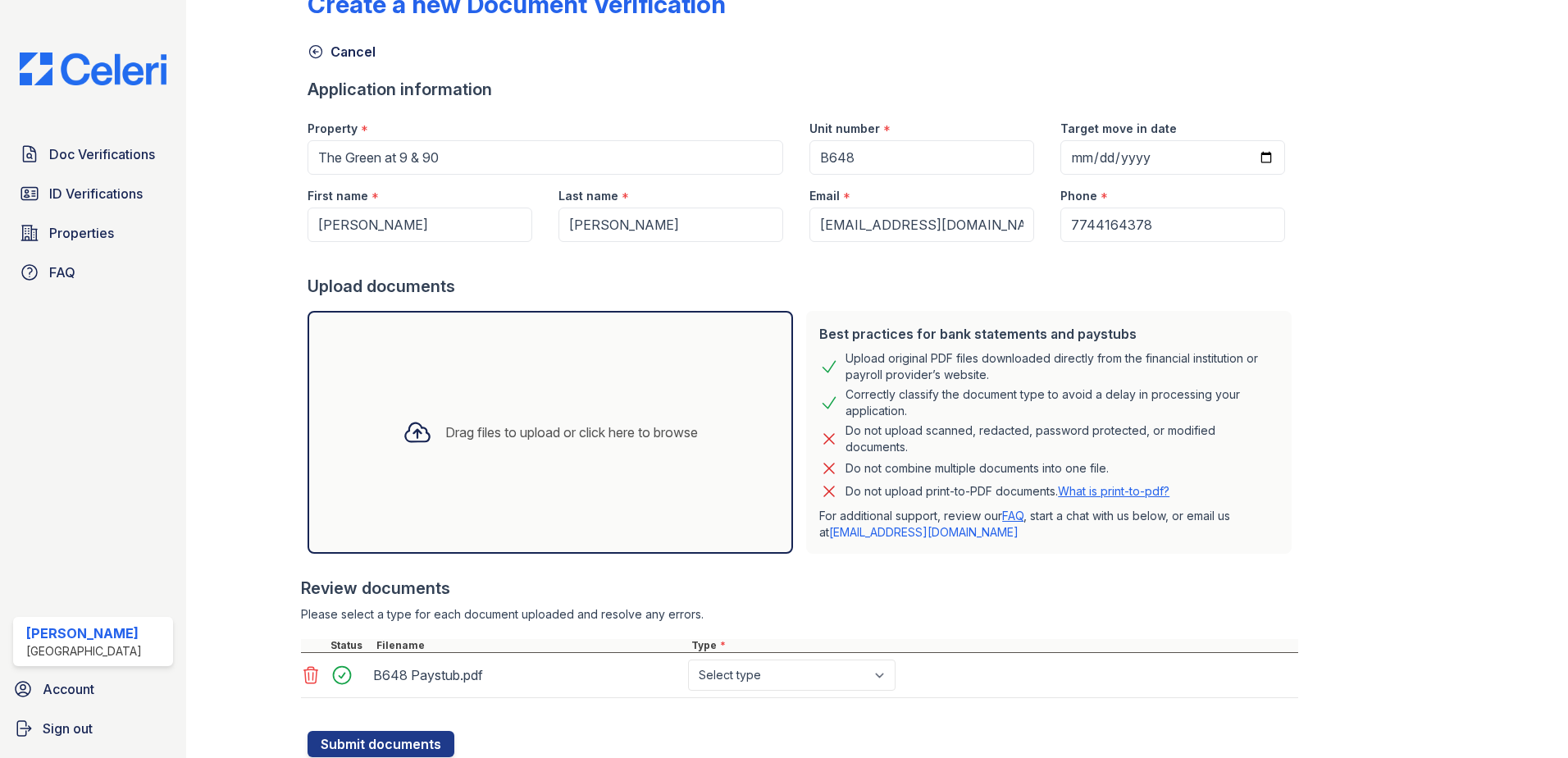
scroll to position [98, 0]
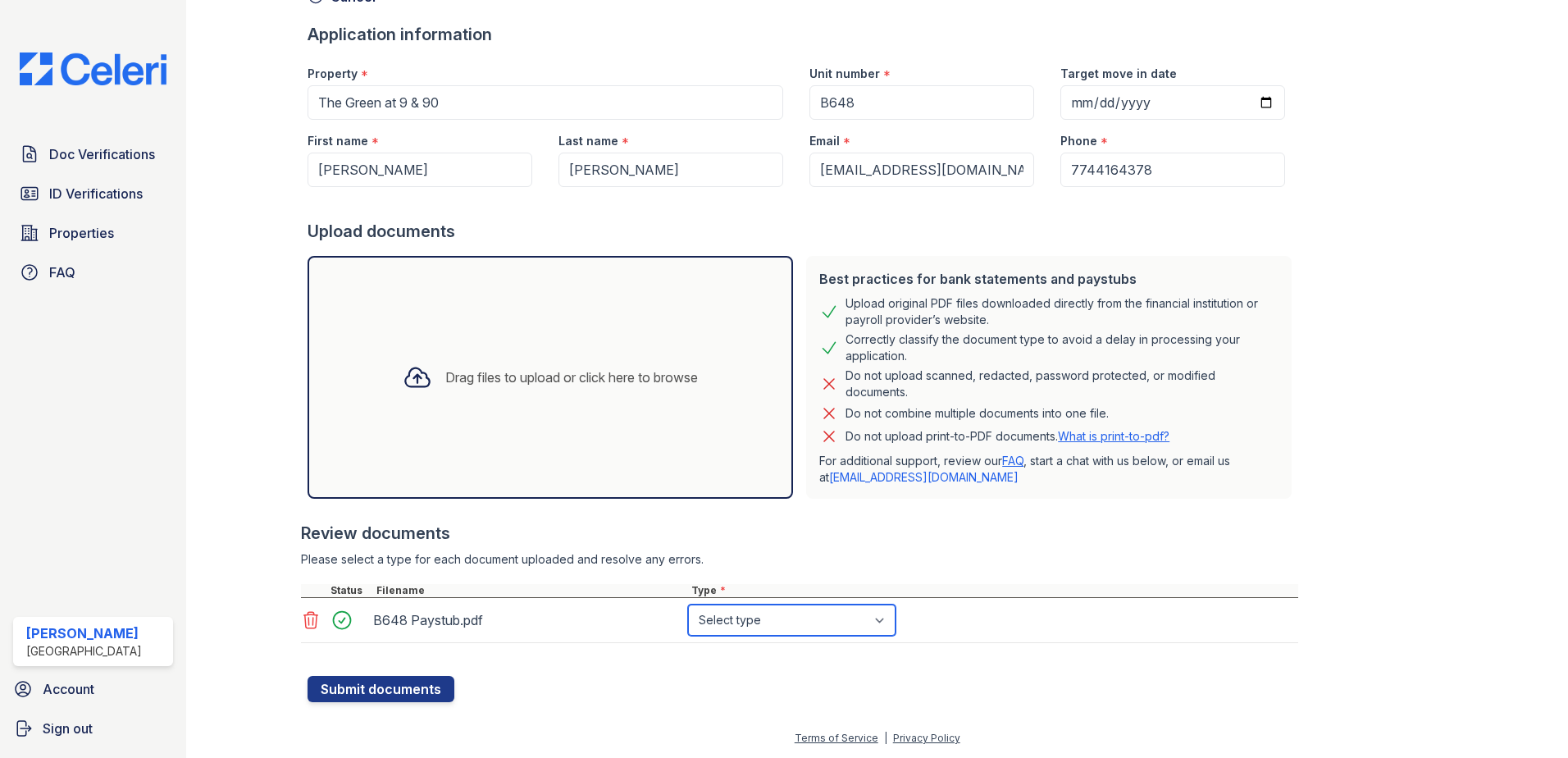
click at [806, 625] on select "Select type Paystub Bank Statement Offer Letter Tax Documents Benefit Award Let…" at bounding box center [791, 620] width 208 height 31
select select "paystub"
click at [688, 605] on select "Select type Paystub Bank Statement Offer Letter Tax Documents Benefit Award Let…" at bounding box center [791, 620] width 208 height 31
click at [385, 685] on button "Submit documents" at bounding box center [381, 688] width 147 height 26
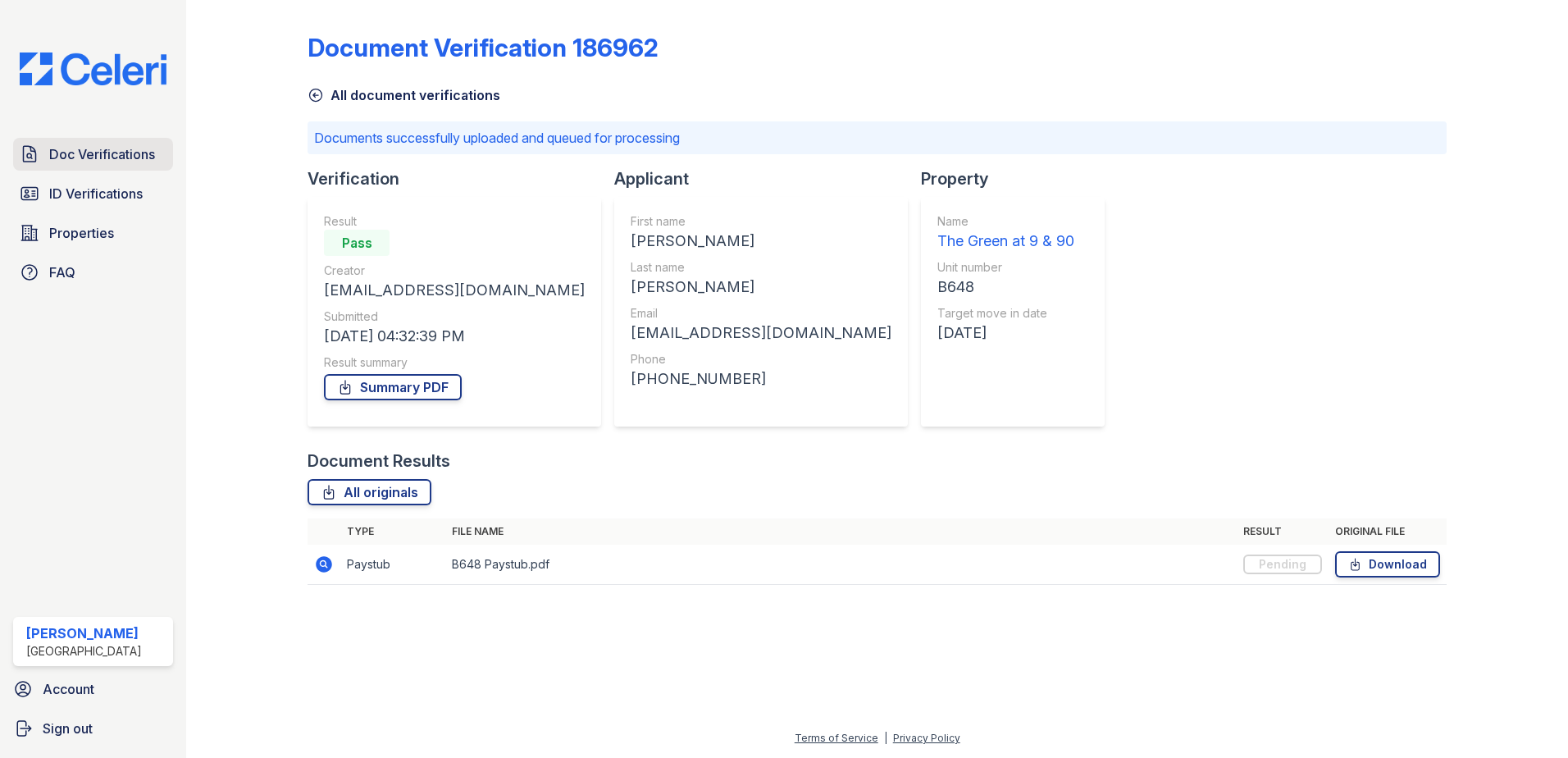
click at [36, 146] on icon at bounding box center [30, 154] width 20 height 20
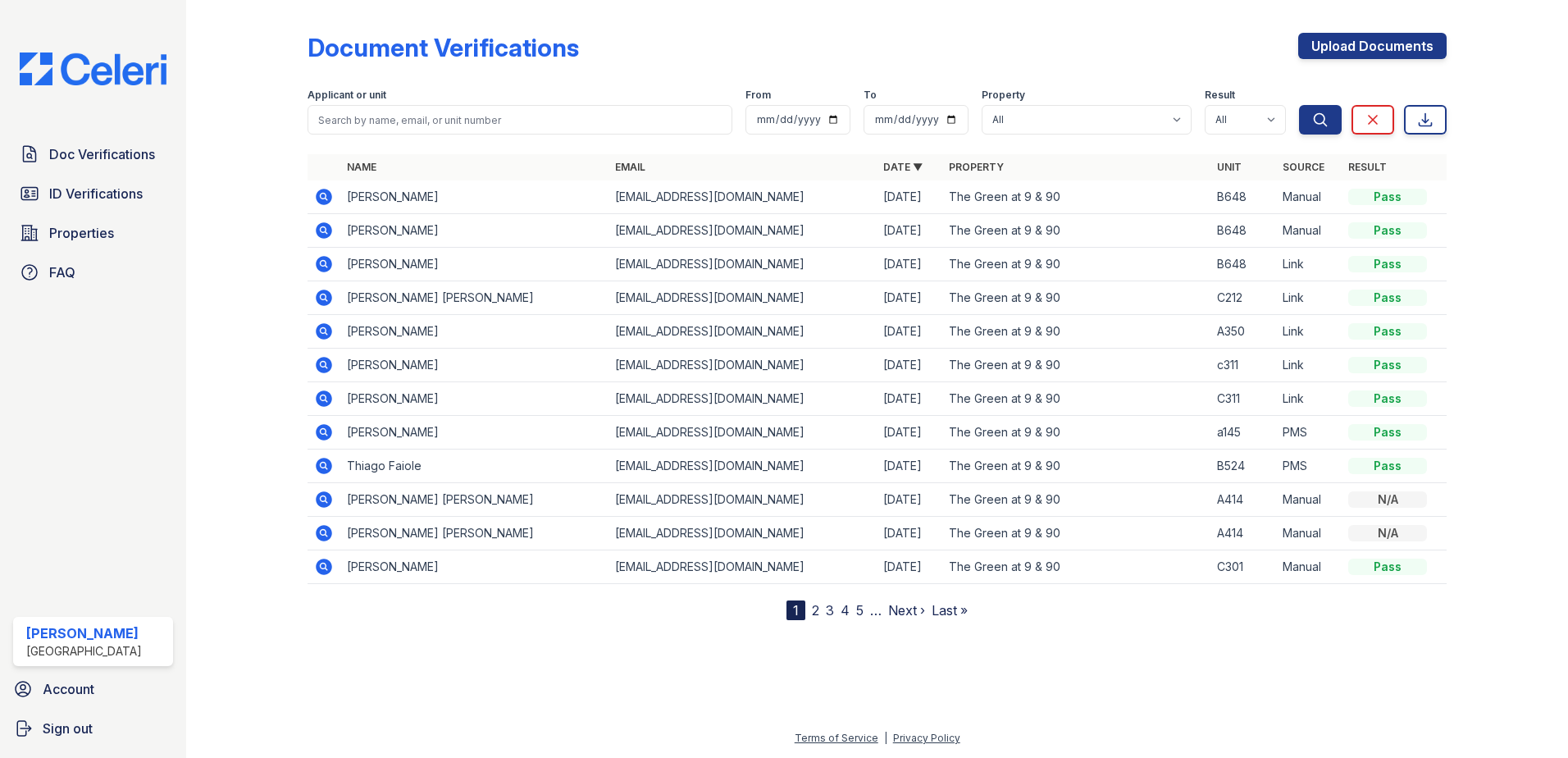
click at [324, 194] on icon at bounding box center [323, 195] width 4 height 4
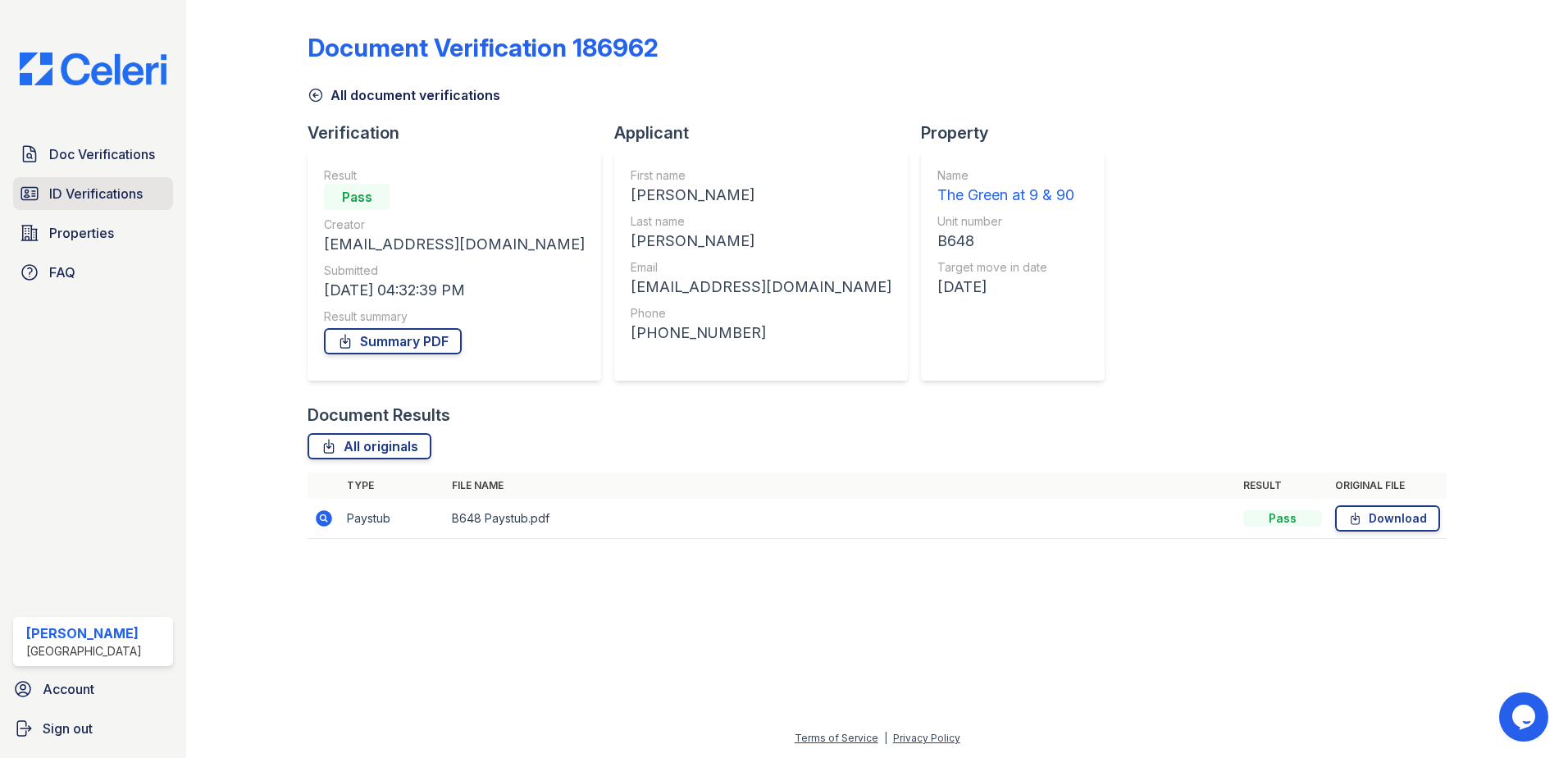
click at [96, 199] on span "ID Verifications" at bounding box center [96, 193] width 93 height 20
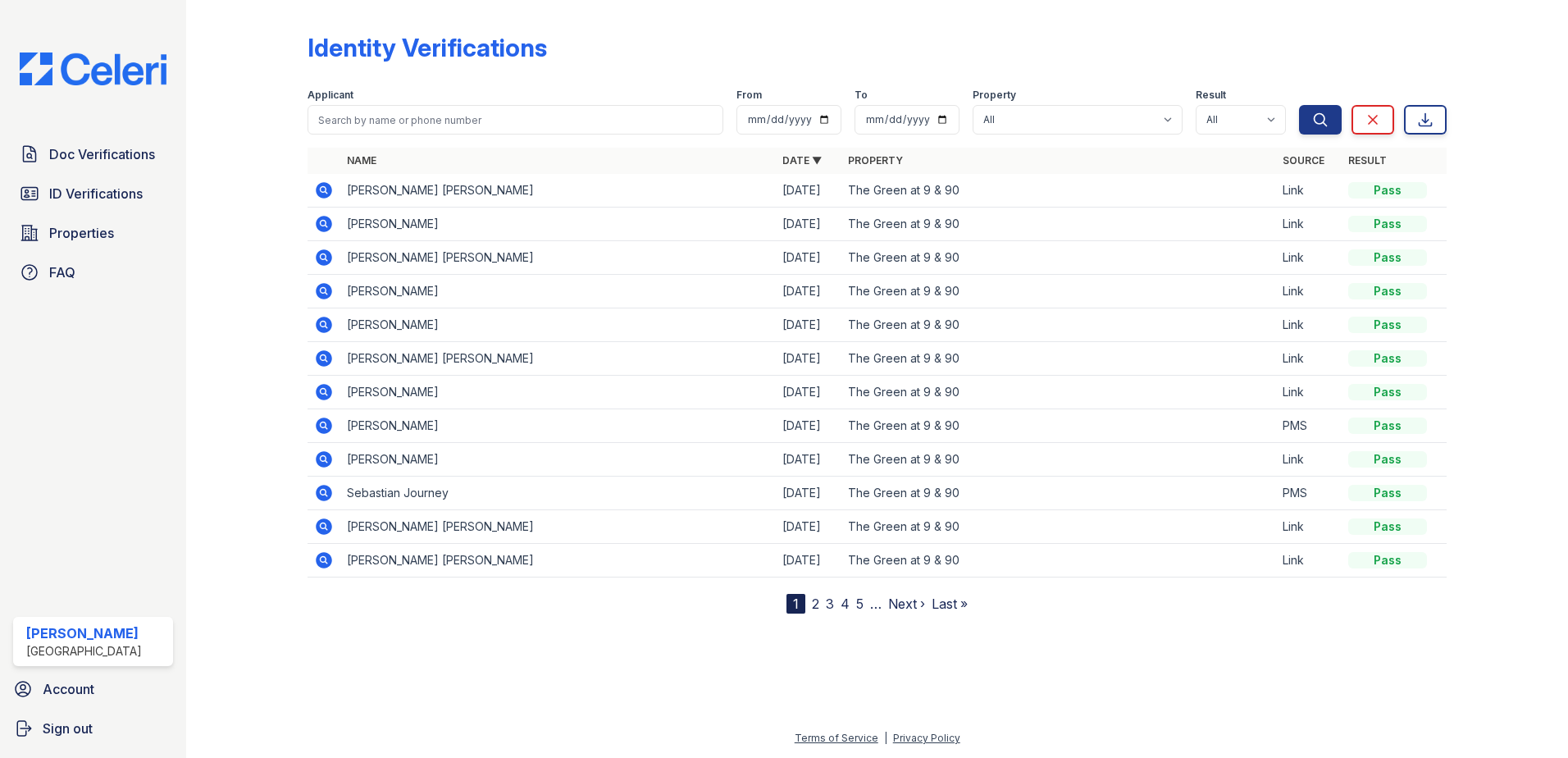
click at [327, 289] on icon at bounding box center [324, 291] width 17 height 17
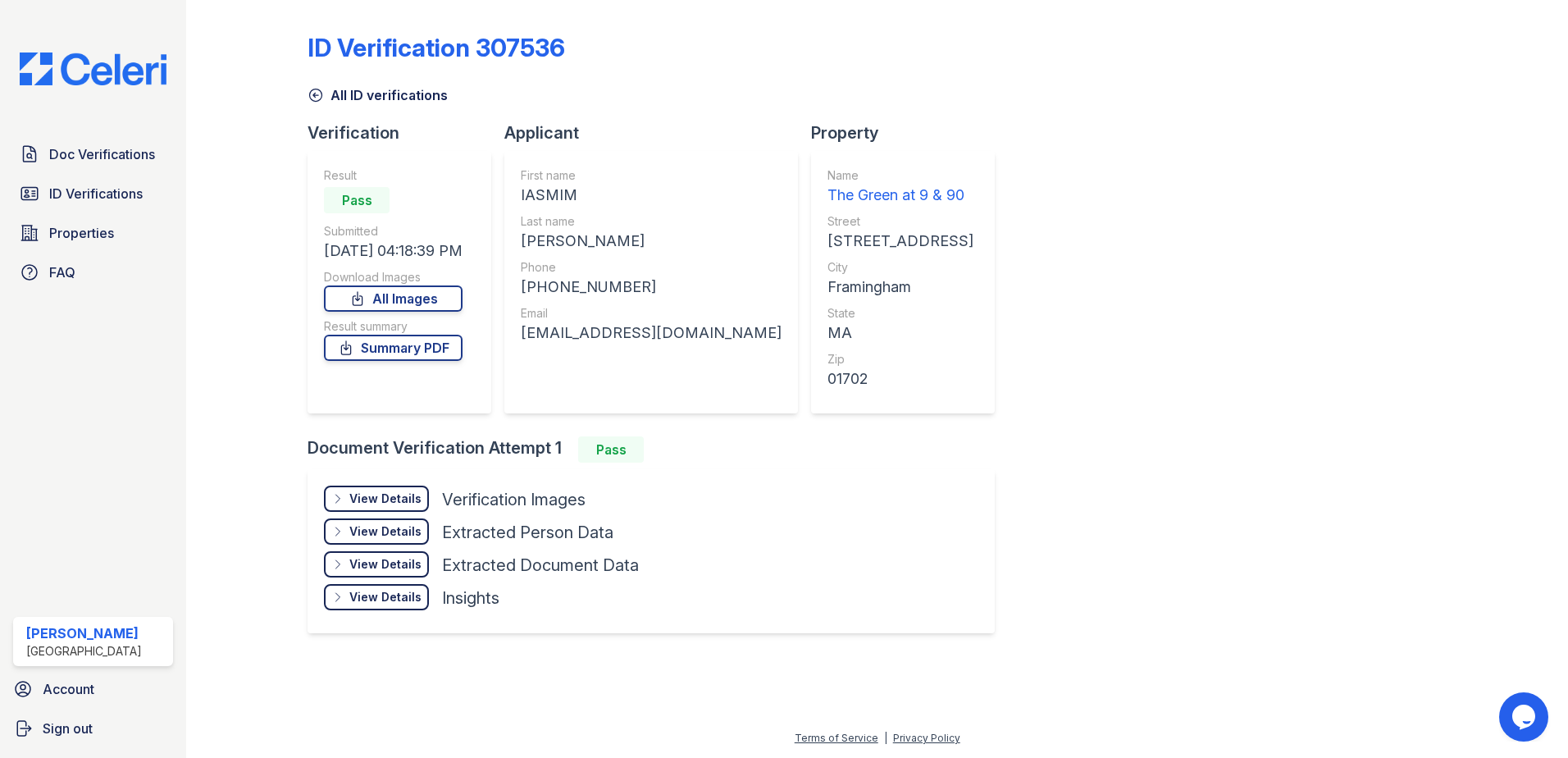
click at [418, 494] on div "View Details" at bounding box center [385, 499] width 73 height 17
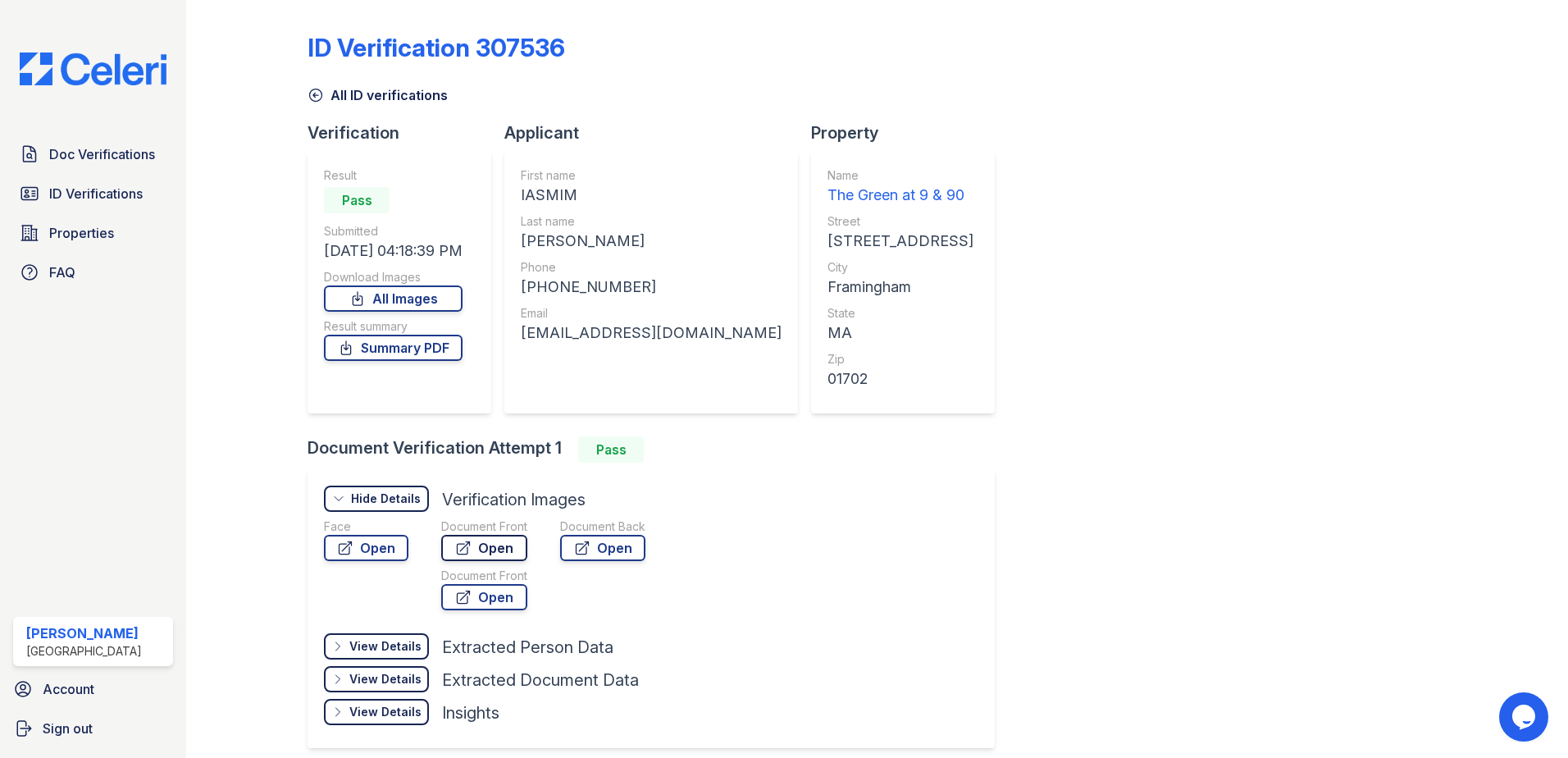
click at [503, 545] on link "Open" at bounding box center [483, 547] width 86 height 26
click at [100, 195] on span "ID Verifications" at bounding box center [96, 193] width 93 height 20
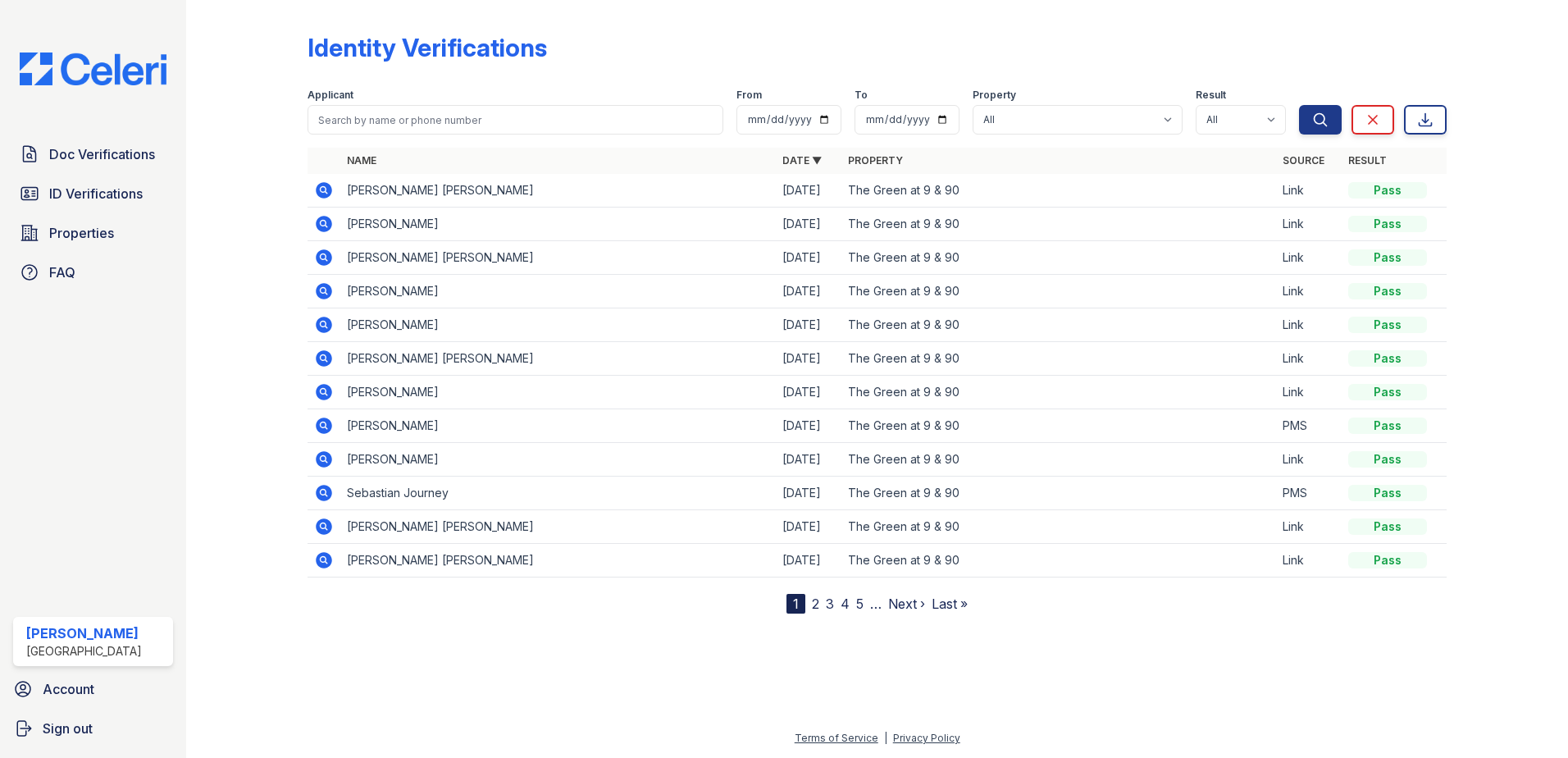
click at [395, 262] on td "[PERSON_NAME] [PERSON_NAME]" at bounding box center [558, 258] width 435 height 33
click at [329, 257] on icon at bounding box center [324, 258] width 17 height 17
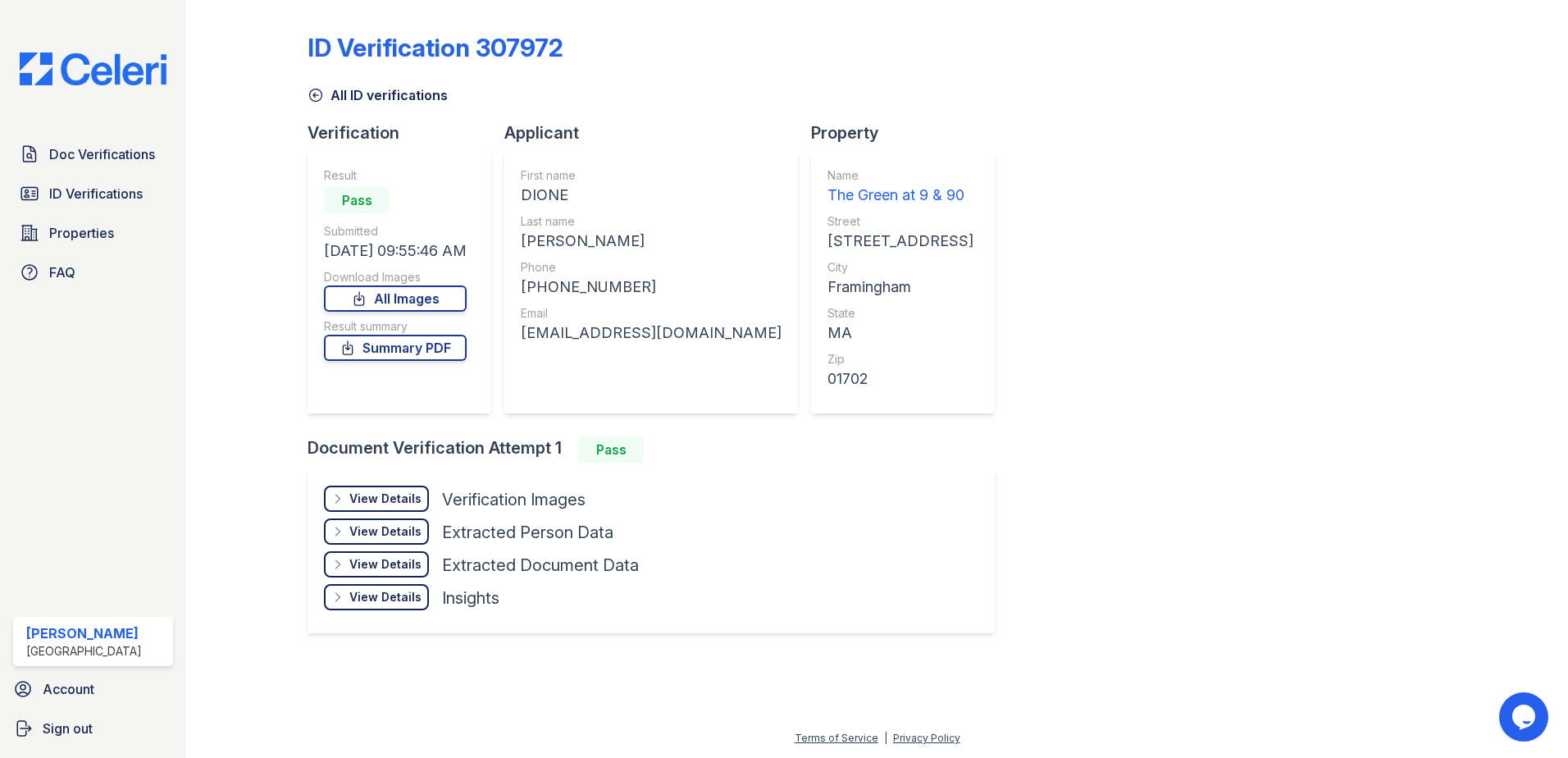
click at [382, 495] on div "View Details" at bounding box center [385, 499] width 73 height 17
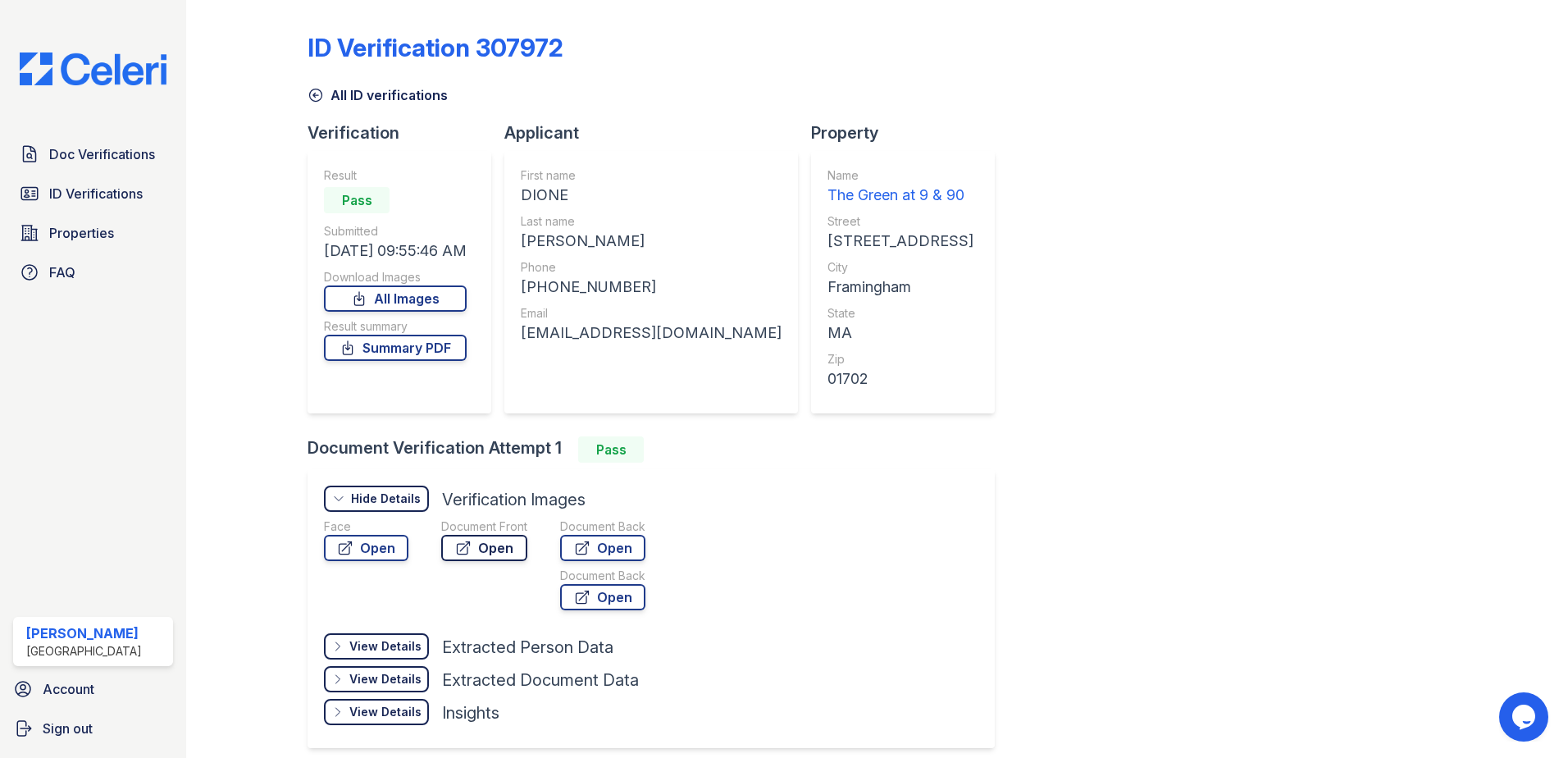
click at [516, 541] on link "Open" at bounding box center [483, 547] width 86 height 26
click at [103, 184] on span "ID Verifications" at bounding box center [96, 193] width 93 height 20
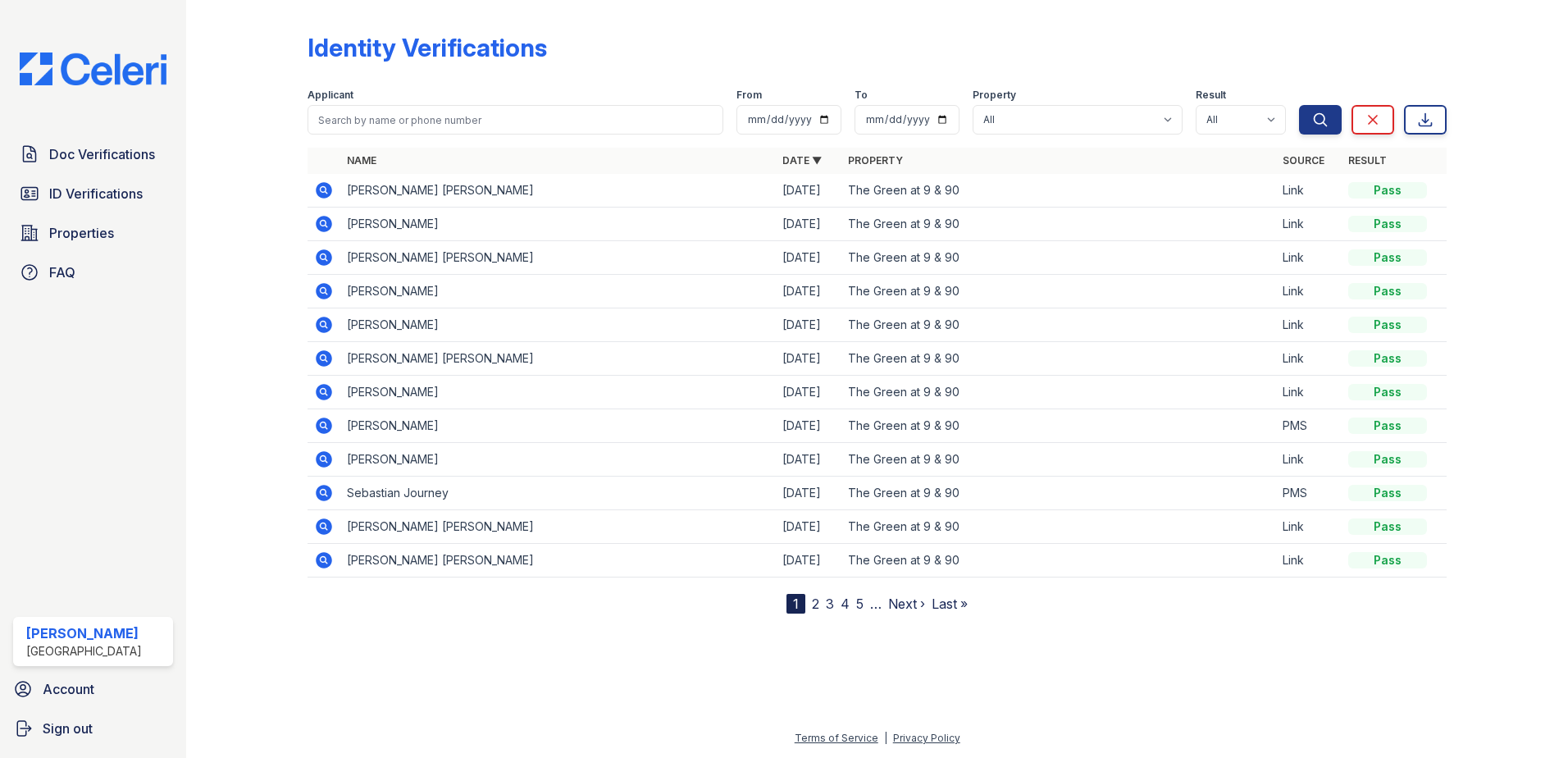
click at [329, 284] on icon at bounding box center [324, 291] width 20 height 20
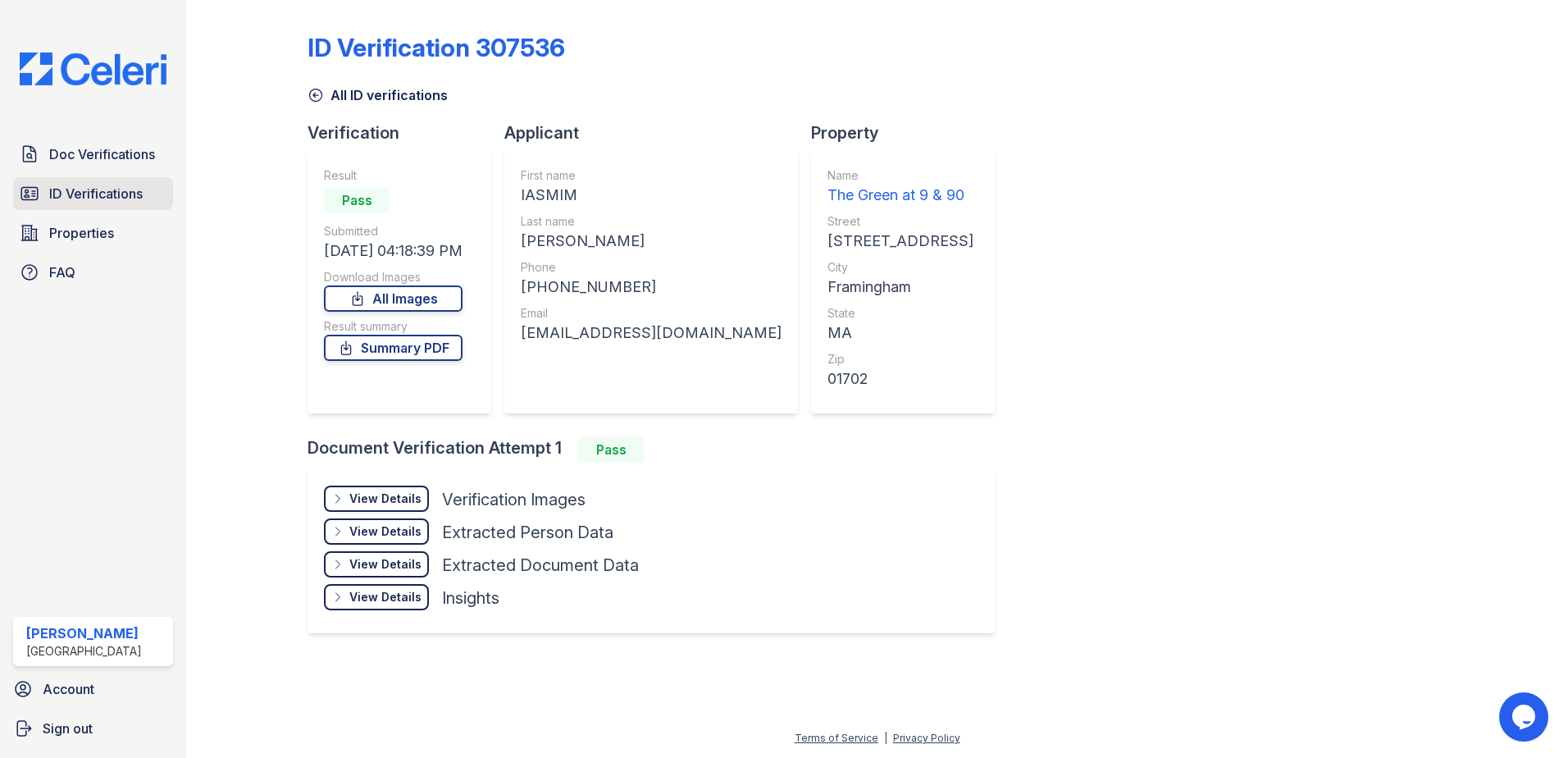
click at [82, 193] on span "ID Verifications" at bounding box center [96, 193] width 93 height 20
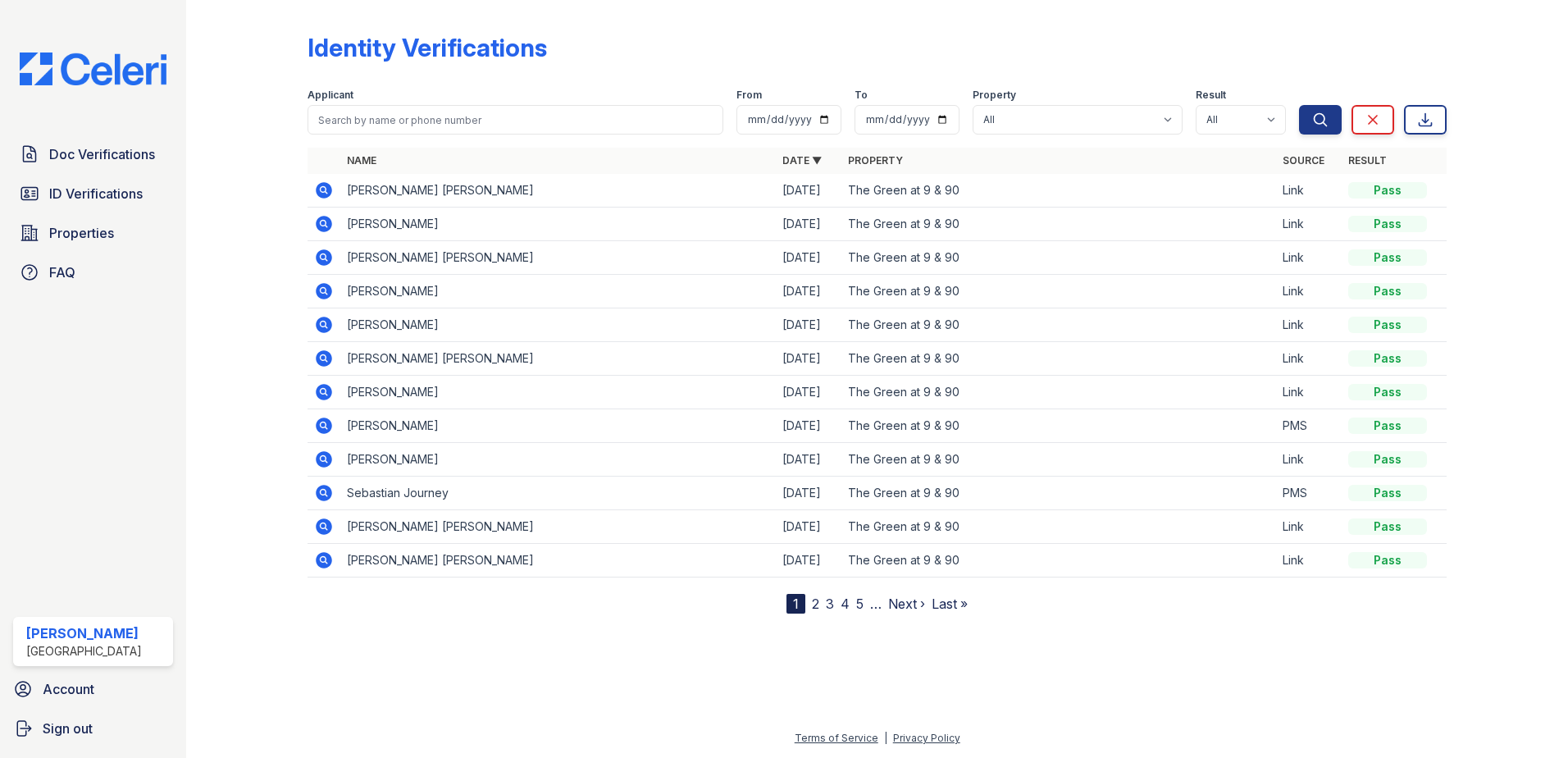
click at [318, 288] on icon at bounding box center [324, 291] width 17 height 17
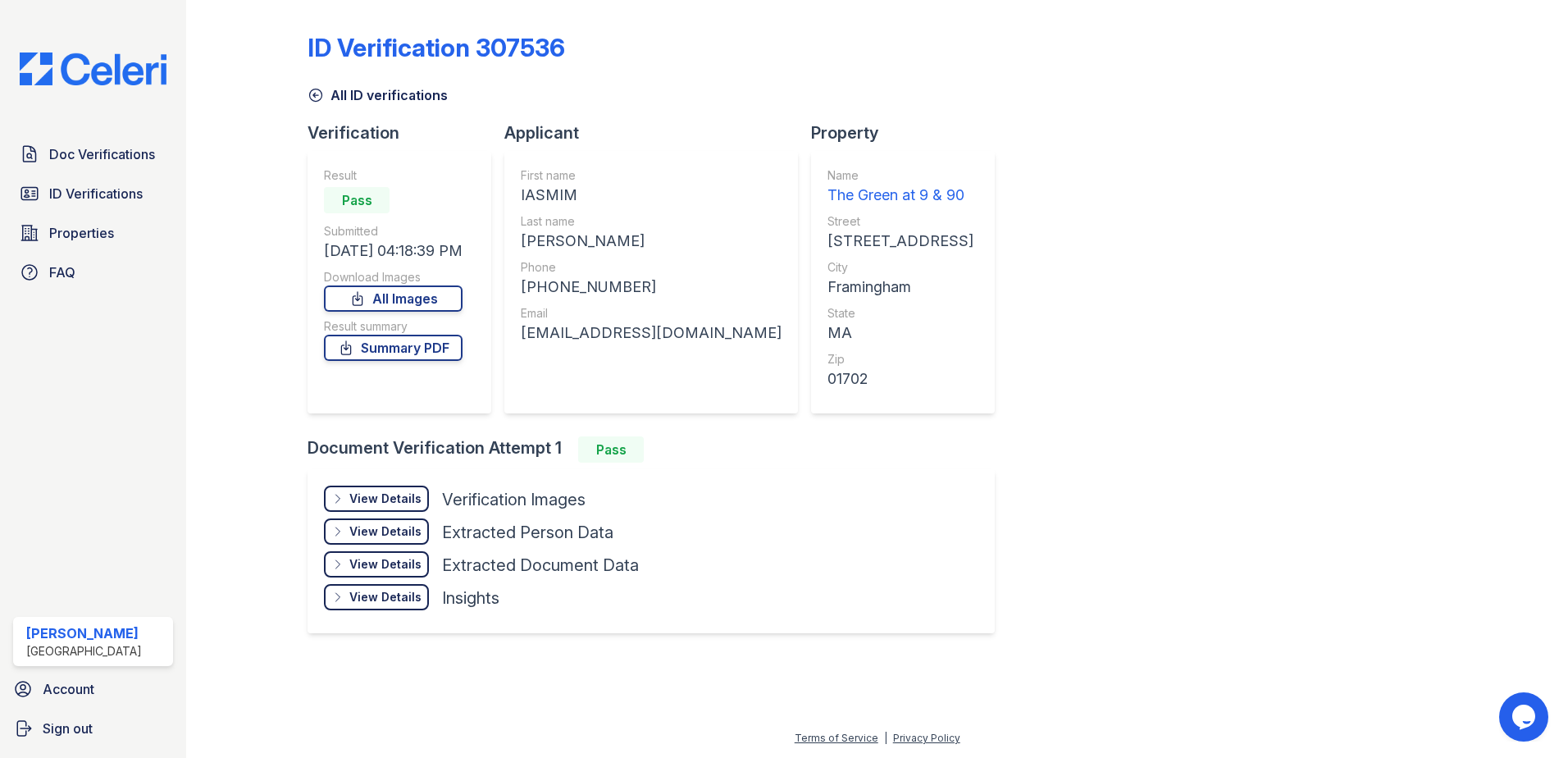
click at [395, 498] on div "View Details" at bounding box center [385, 499] width 73 height 17
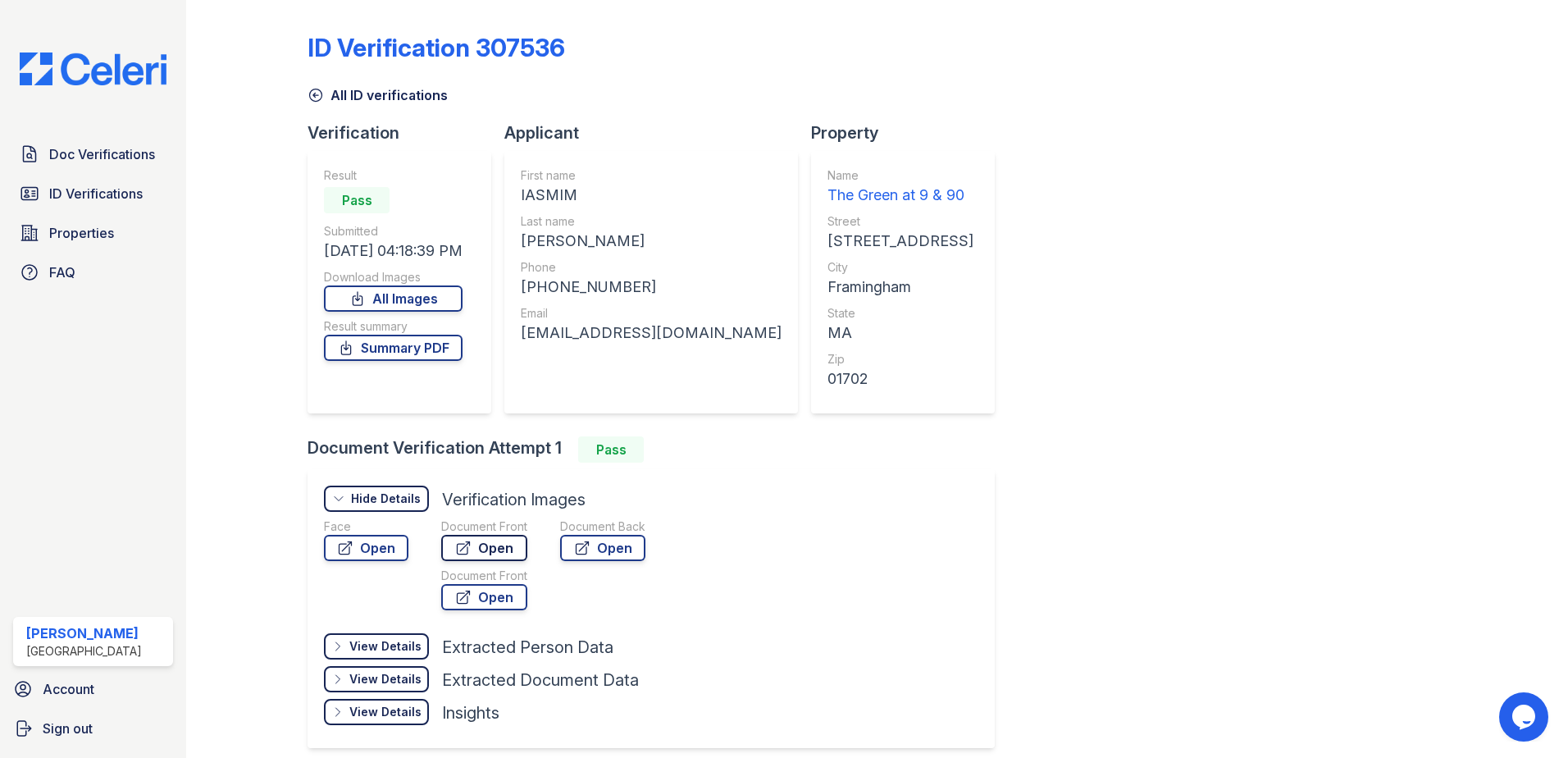
click at [513, 548] on link "Open" at bounding box center [483, 547] width 86 height 26
